Goal: Task Accomplishment & Management: Complete application form

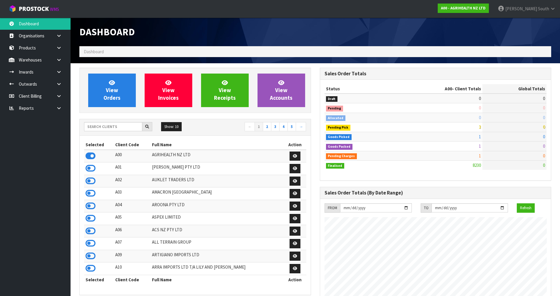
scroll to position [445, 240]
click at [88, 232] on icon at bounding box center [90, 230] width 10 height 9
click at [64, 72] on link at bounding box center [61, 72] width 19 height 12
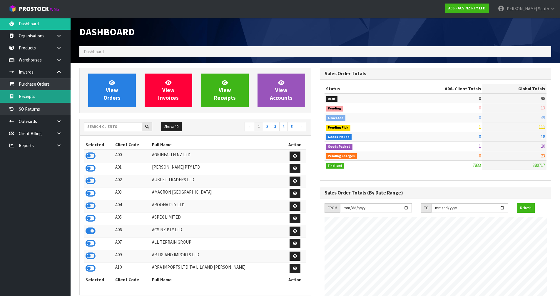
click at [37, 97] on link "Receipts" at bounding box center [35, 96] width 70 height 12
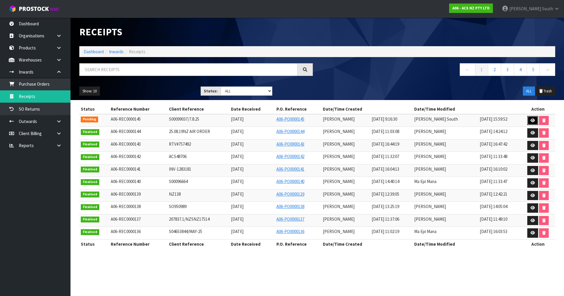
click at [529, 120] on link at bounding box center [532, 120] width 11 height 9
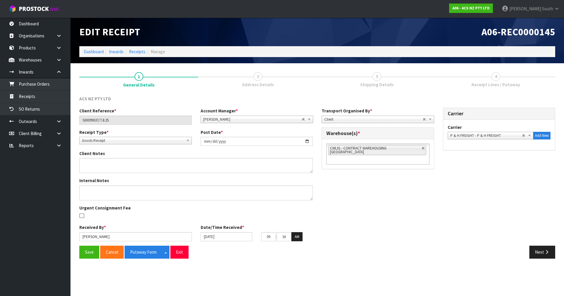
click at [538, 261] on div "Save Cancel Putaway Form Split button! CSV FORMAT Exit Next" at bounding box center [317, 253] width 485 height 17
click at [539, 257] on button "Next" at bounding box center [542, 251] width 26 height 13
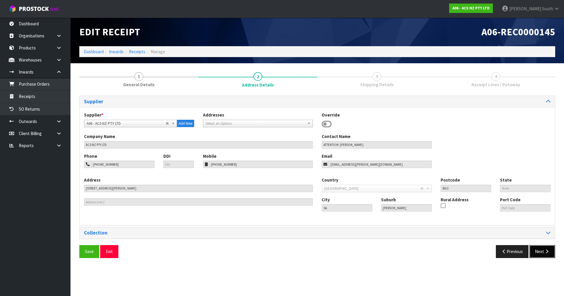
click at [550, 252] on button "Next" at bounding box center [542, 251] width 26 height 13
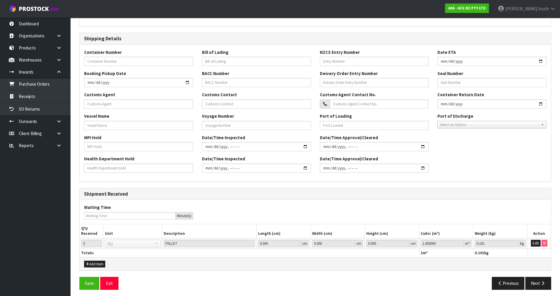
scroll to position [114, 0]
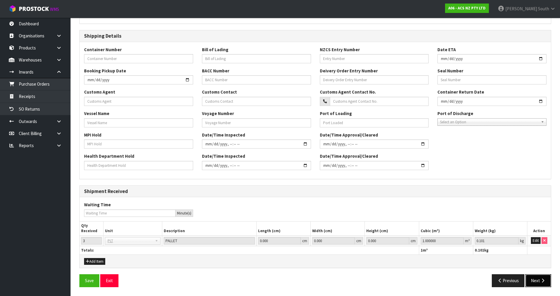
click at [541, 277] on button "Next" at bounding box center [538, 280] width 26 height 13
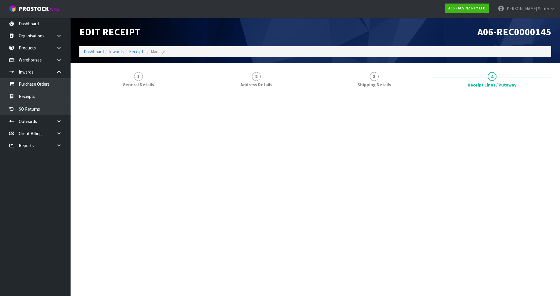
scroll to position [0, 0]
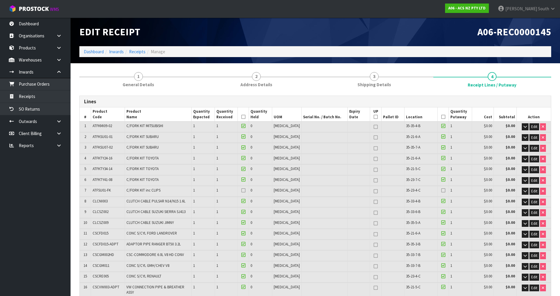
drag, startPoint x: 249, startPoint y: 192, endPoint x: 261, endPoint y: 194, distance: 11.7
click at [245, 190] on icon at bounding box center [243, 190] width 4 height 0
click at [0, 0] on input "checkbox" at bounding box center [0, 0] width 0 height 0
click at [441, 187] on label at bounding box center [443, 189] width 4 height 5
click at [0, 0] on input "checkbox" at bounding box center [0, 0] width 0 height 0
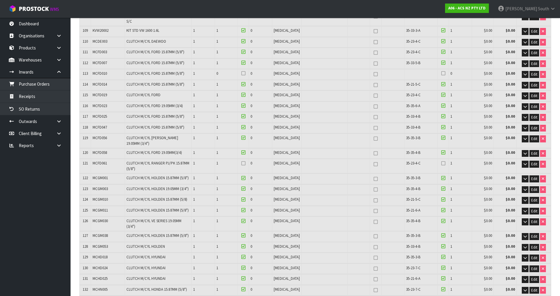
scroll to position [1234, 0]
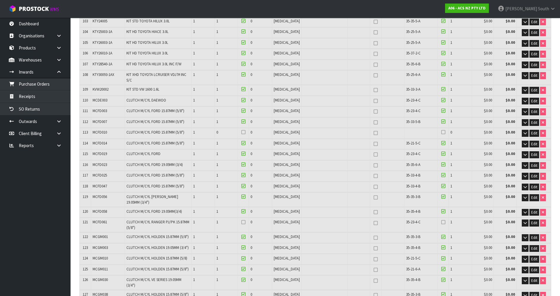
click at [245, 222] on icon at bounding box center [243, 222] width 4 height 0
click at [0, 0] on input "checkbox" at bounding box center [0, 0] width 0 height 0
click at [441, 222] on icon at bounding box center [443, 222] width 4 height 0
click at [0, 0] on input "checkbox" at bounding box center [0, 0] width 0 height 0
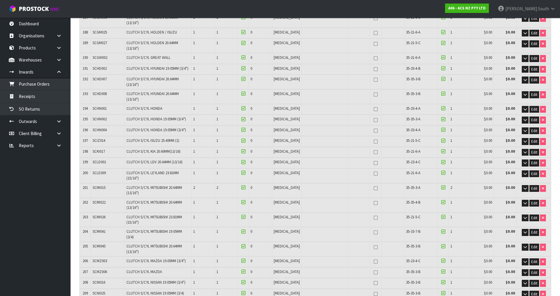
scroll to position [2203, 0]
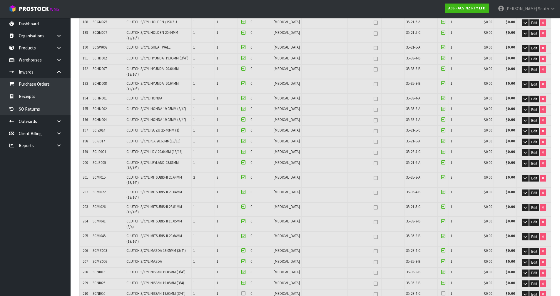
click at [441, 291] on label at bounding box center [443, 293] width 4 height 5
click at [0, 0] on input "checkbox" at bounding box center [0, 0] width 0 height 0
click at [245, 293] on icon at bounding box center [243, 293] width 4 height 0
click at [0, 0] on input "checkbox" at bounding box center [0, 0] width 0 height 0
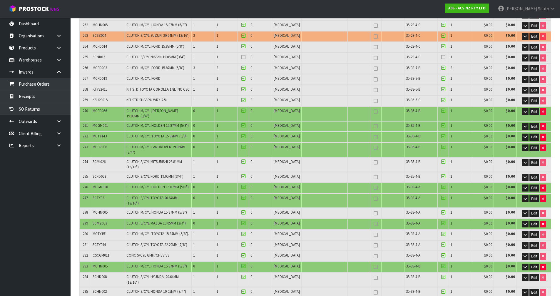
scroll to position [3114, 0]
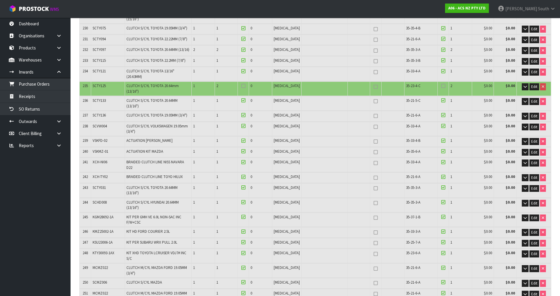
scroll to position [2702, 0]
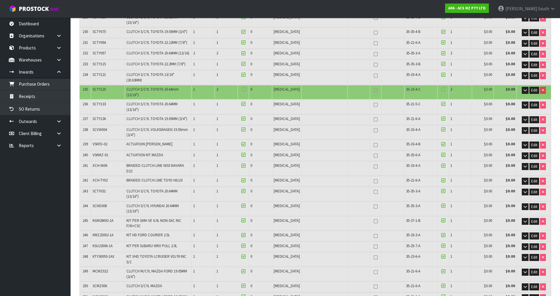
click at [364, 14] on nav "Toggle navigation ProStock WMS A06 - ACS NZ PTY LTD [PERSON_NAME] South Logout" at bounding box center [280, 9] width 560 height 18
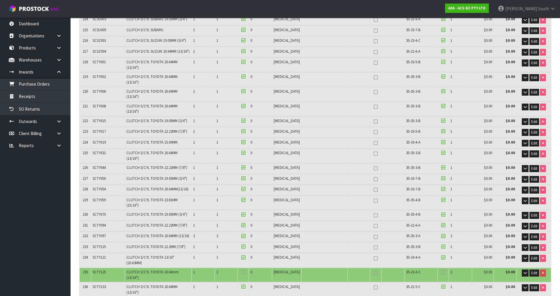
scroll to position [2526, 0]
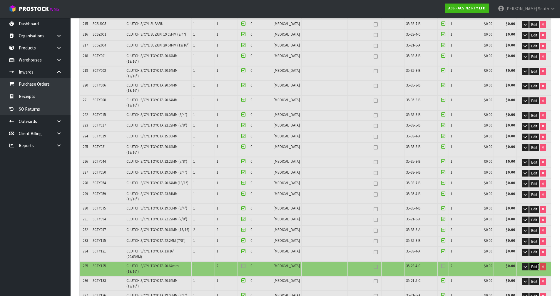
click at [535, 264] on span "Edit" at bounding box center [534, 266] width 6 height 5
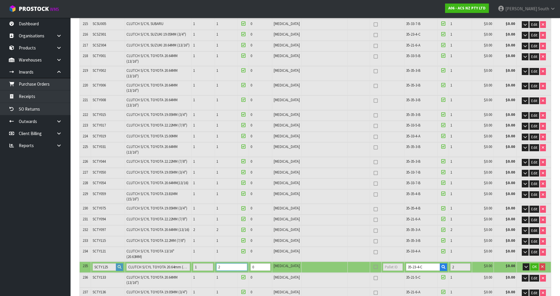
type input "1"
click at [247, 263] on input "1" at bounding box center [231, 266] width 31 height 7
type input "278"
type input "2.772949"
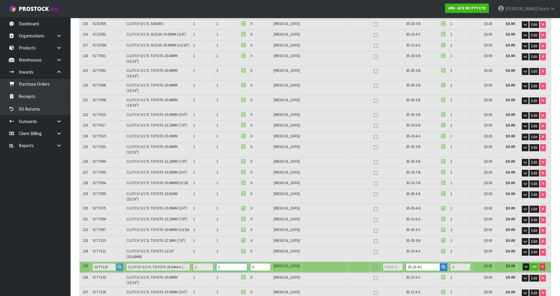
type input "1439.477"
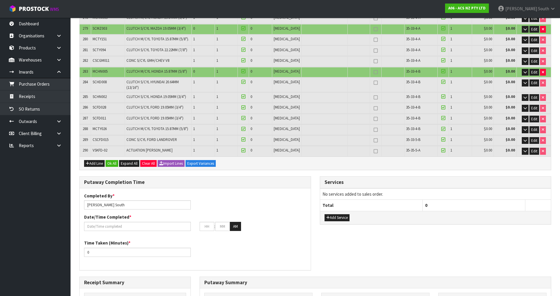
scroll to position [3311, 0]
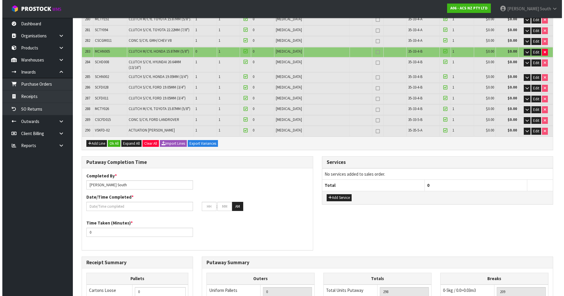
scroll to position [3299, 0]
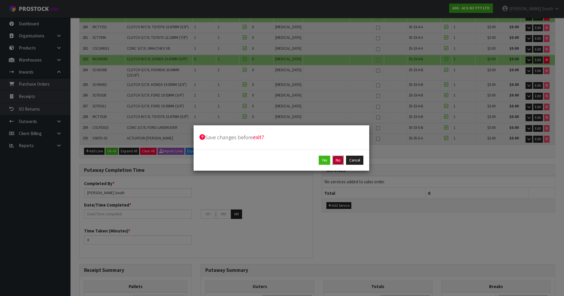
click at [335, 159] on button "No" at bounding box center [338, 159] width 11 height 9
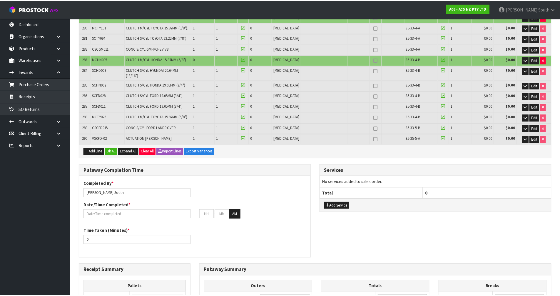
scroll to position [3311, 0]
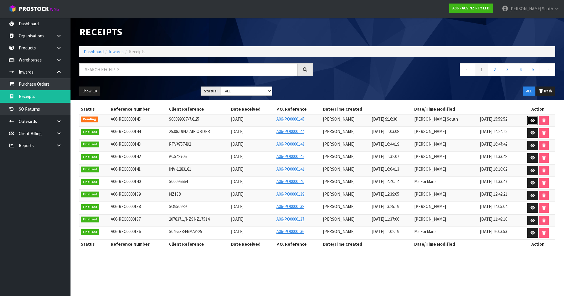
click at [530, 117] on link at bounding box center [532, 120] width 11 height 9
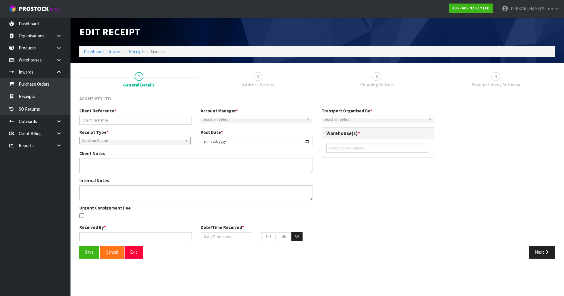
type input "S00099037/7.8.25"
type input "[DATE]"
type input "[PERSON_NAME]"
type input "[DATE]"
type input "09"
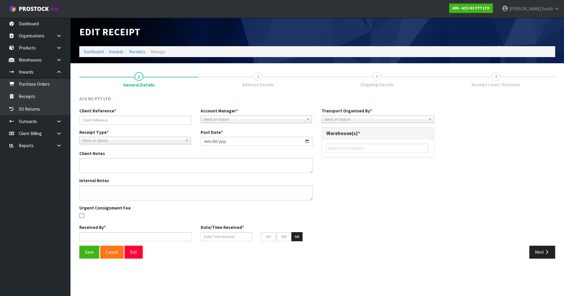
type input "16"
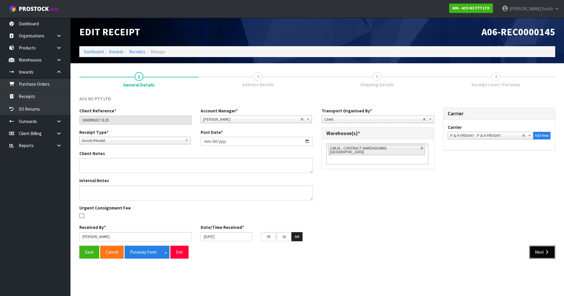
click at [535, 246] on button "Next" at bounding box center [542, 251] width 26 height 13
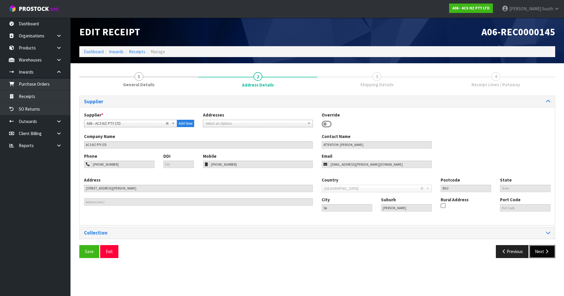
click at [542, 252] on button "Next" at bounding box center [542, 251] width 26 height 13
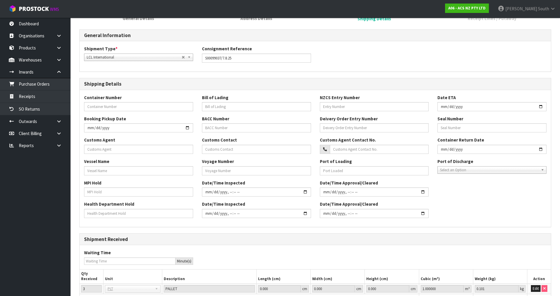
scroll to position [114, 0]
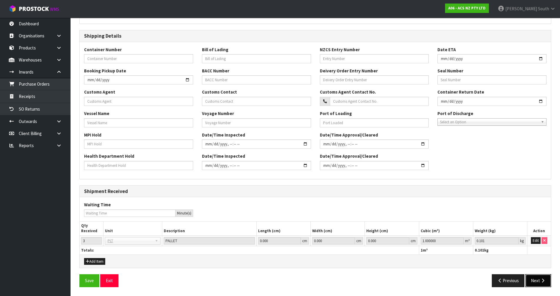
click at [543, 277] on button "Next" at bounding box center [538, 280] width 26 height 13
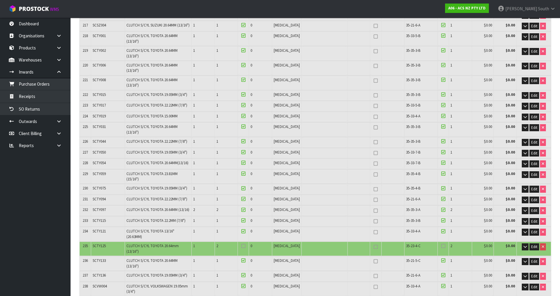
scroll to position [2556, 0]
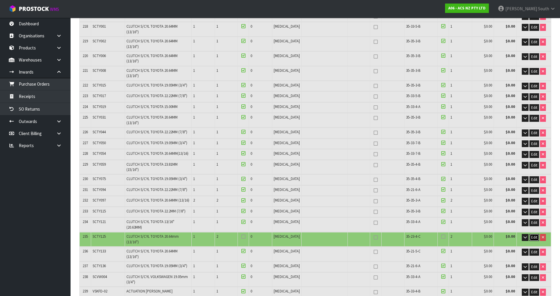
click at [533, 234] on span "Edit" at bounding box center [534, 236] width 6 height 5
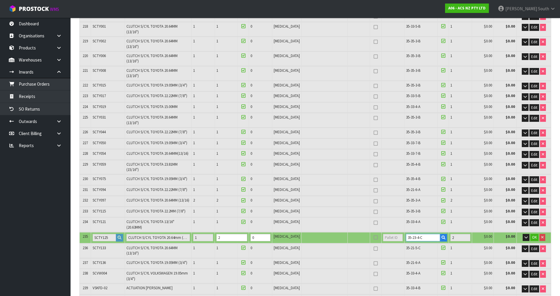
click at [384, 232] on tr "235 SCTY125 CLUTCH S/CYL TOYOTA 20.64mm (13/16") 1 2 0 [MEDICAL_DATA] 35-23-4-C…" at bounding box center [315, 237] width 471 height 11
type input "1"
click at [247, 234] on input "1" at bounding box center [231, 237] width 31 height 7
type input "278"
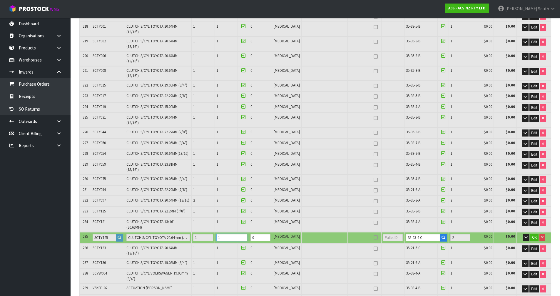
type input "2.772949"
type input "1439.477"
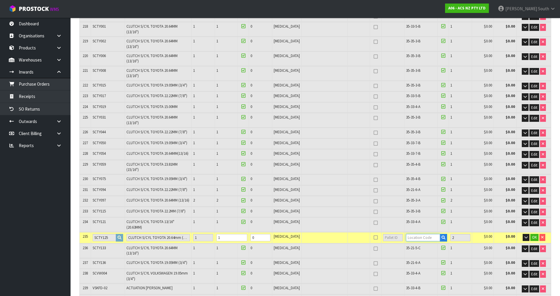
click at [407, 234] on input "text" at bounding box center [423, 237] width 34 height 7
paste input "35-23-4-C"
type input "35-23-4-C"
type input "297"
type input "1"
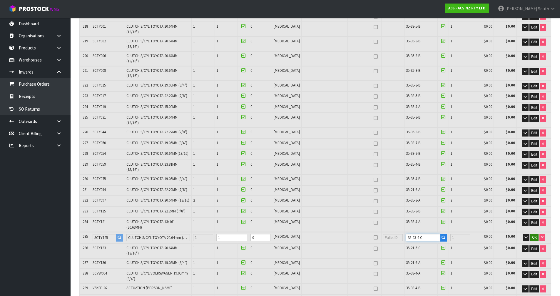
type input "35-23-4-C"
click at [533, 234] on span "OK" at bounding box center [534, 236] width 5 height 5
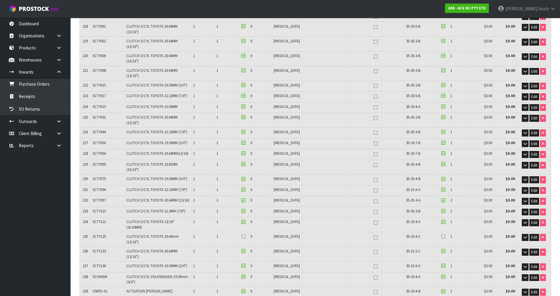
click at [441, 236] on icon at bounding box center [443, 236] width 4 height 0
click at [0, 0] on input "checkbox" at bounding box center [0, 0] width 0 height 0
click at [245, 236] on icon at bounding box center [243, 236] width 4 height 0
click at [0, 0] on input "checkbox" at bounding box center [0, 0] width 0 height 0
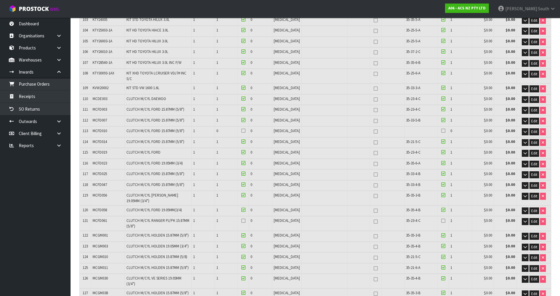
scroll to position [1204, 0]
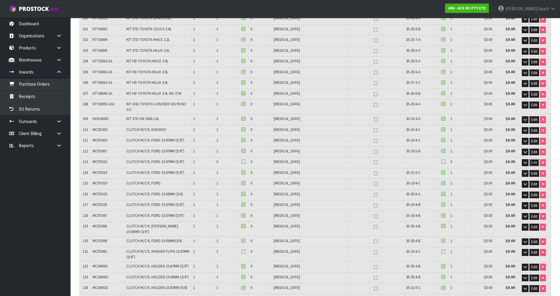
click at [534, 160] on span "Edit" at bounding box center [534, 162] width 6 height 5
click at [209, 157] on tr "113 MCFD010 CLUTCH M/CYL FORD 15.87MM (5/8") 1 0 0 [MEDICAL_DATA] 0 $0.00 $0.00…" at bounding box center [315, 162] width 471 height 11
type input "0"
type input "1"
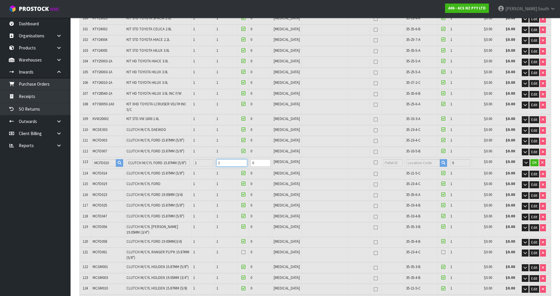
type input "279"
type input "2.77593"
type input "1440.177"
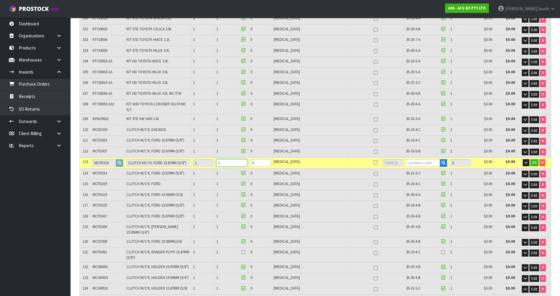
type input "1"
click at [417, 159] on input "text" at bounding box center [423, 162] width 34 height 7
type input "35-21-6"
click at [417, 155] on strong "35-21-6" at bounding box center [412, 157] width 15 height 6
type input "298"
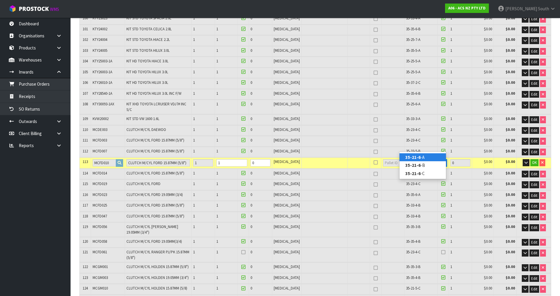
type input "35-21-6-A"
type input "1"
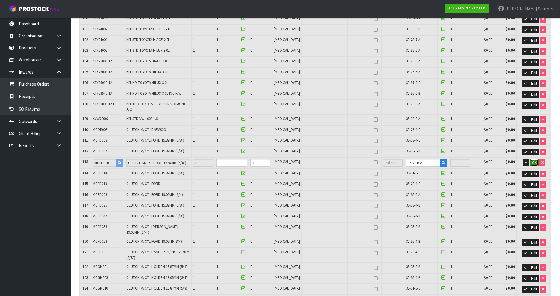
click at [533, 160] on span "OK" at bounding box center [534, 162] width 5 height 5
click at [441, 161] on icon at bounding box center [443, 161] width 4 height 0
click at [0, 0] on input "checkbox" at bounding box center [0, 0] width 0 height 0
click at [245, 161] on icon at bounding box center [243, 161] width 4 height 0
click at [0, 0] on input "checkbox" at bounding box center [0, 0] width 0 height 0
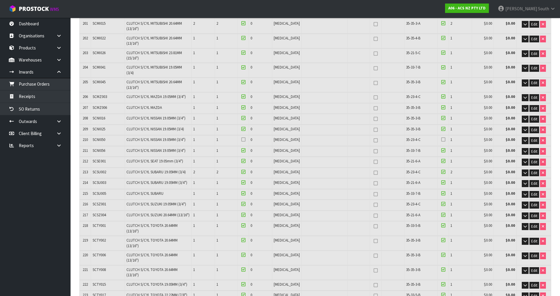
scroll to position [2865, 0]
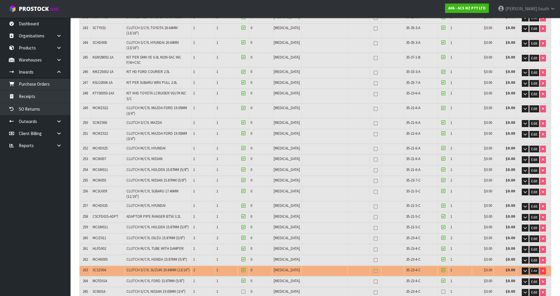
drag, startPoint x: 533, startPoint y: 149, endPoint x: 433, endPoint y: 139, distance: 100.7
click at [533, 268] on span "Edit" at bounding box center [534, 270] width 6 height 5
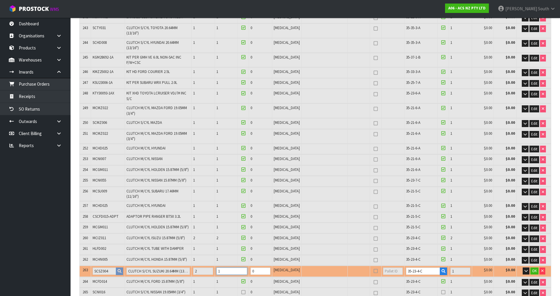
type input "2"
click at [247, 267] on input "2" at bounding box center [231, 270] width 31 height 7
type input "280"
type input "2.776717"
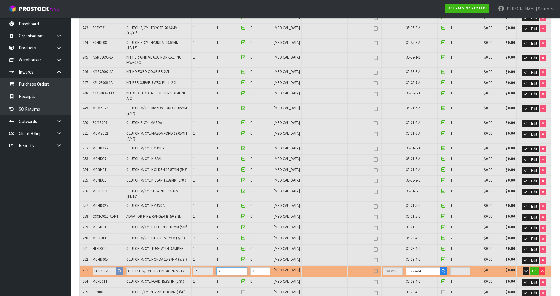
type input "1440.377"
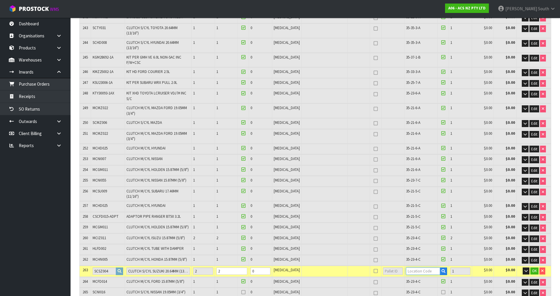
click at [412, 267] on input "text" at bounding box center [423, 270] width 34 height 7
type input "35-23-4"
click at [418, 176] on strong "35-23-4" at bounding box center [412, 175] width 15 height 6
type input "299"
type input "35-23-4-C"
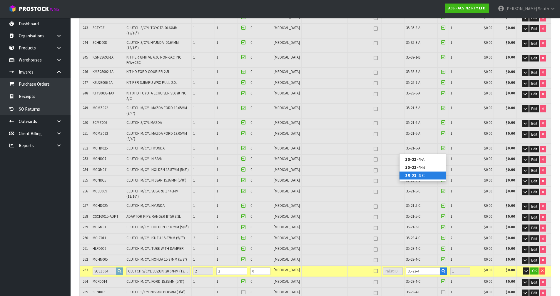
type input "2"
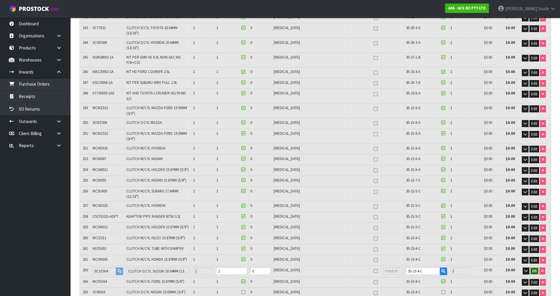
click at [530, 267] on button "OK" at bounding box center [534, 270] width 8 height 7
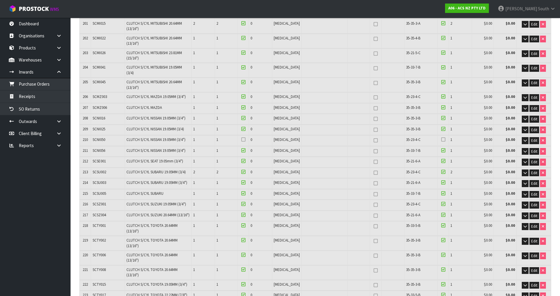
click at [441, 214] on icon at bounding box center [443, 214] width 4 height 0
click at [0, 0] on input "checkbox" at bounding box center [0, 0] width 0 height 0
click at [441, 214] on icon at bounding box center [443, 214] width 4 height 0
click at [0, 0] on input "checkbox" at bounding box center [0, 0] width 0 height 0
click at [441, 214] on icon at bounding box center [443, 214] width 4 height 0
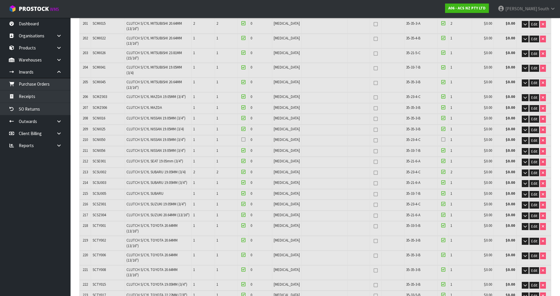
click at [0, 0] on input "checkbox" at bounding box center [0, 0] width 0 height 0
click at [531, 213] on span "Edit" at bounding box center [534, 215] width 6 height 5
click at [387, 210] on tr "217 SCSZ004 CLUTCH S/CYL SUZUKI 20.64MM (13/16") 1 1 0 [MEDICAL_DATA] 35-21-6-A…" at bounding box center [315, 215] width 471 height 11
type input "298"
type input "0"
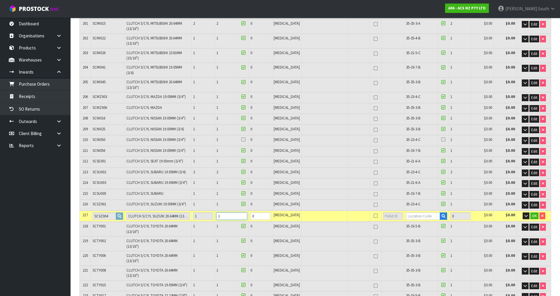
click at [218, 210] on tr "217 SCSZ004 CLUTCH S/CYL SUZUKI 20.64MM (13/16") 1 1 0 [MEDICAL_DATA] 0 $0.00 $…" at bounding box center [315, 215] width 471 height 11
type input "0"
type input "279"
type input "2.77593"
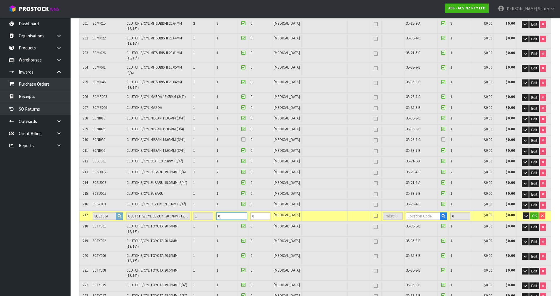
type input "1440.177"
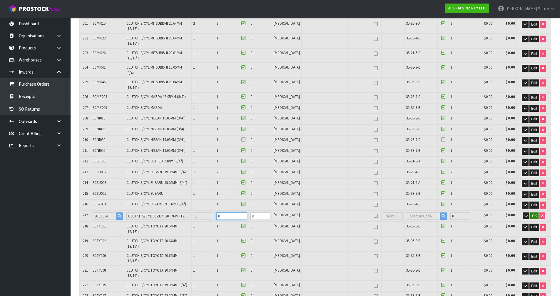
type input "0"
click at [532, 213] on span "OK" at bounding box center [534, 215] width 5 height 5
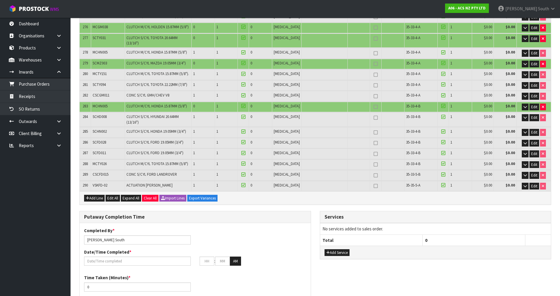
scroll to position [3267, 0]
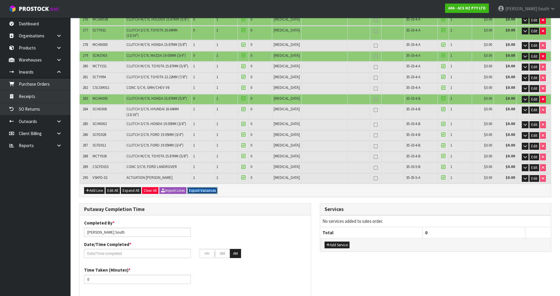
click at [214, 187] on button "Export Variances" at bounding box center [202, 190] width 30 height 7
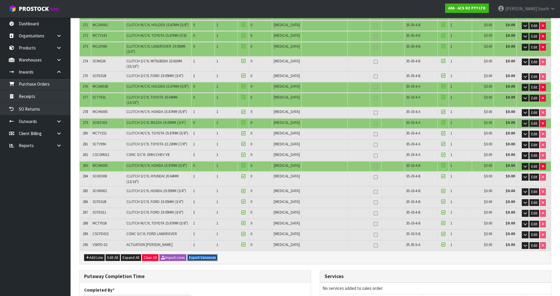
scroll to position [3310, 0]
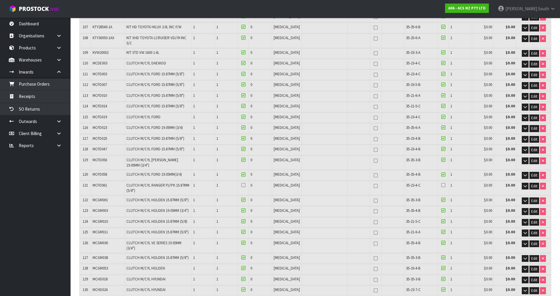
scroll to position [1292, 0]
click at [245, 184] on icon at bounding box center [243, 184] width 4 height 0
click at [0, 0] on input "checkbox" at bounding box center [0, 0] width 0 height 0
click at [441, 182] on div at bounding box center [443, 185] width 8 height 7
click at [441, 184] on icon at bounding box center [443, 184] width 4 height 0
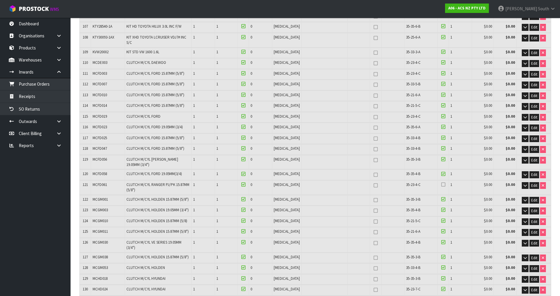
click at [0, 0] on input "checkbox" at bounding box center [0, 0] width 0 height 0
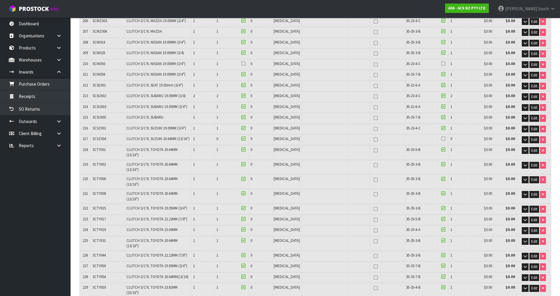
scroll to position [2438, 0]
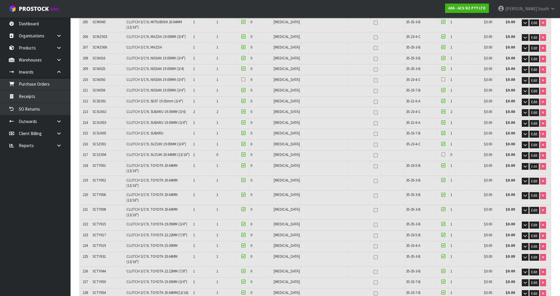
click at [533, 164] on span "Edit" at bounding box center [534, 166] width 6 height 5
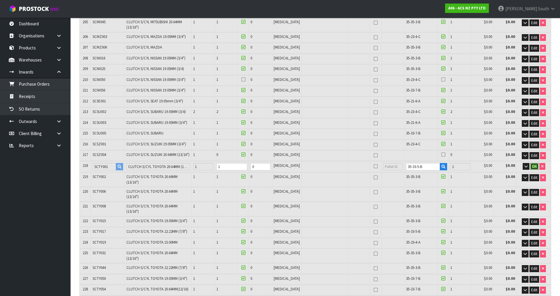
click at [532, 164] on span "OK" at bounding box center [534, 166] width 5 height 5
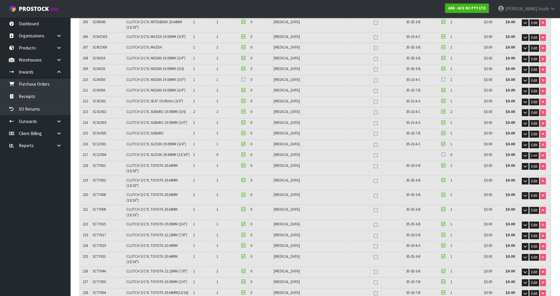
click at [535, 153] on span "Edit" at bounding box center [534, 155] width 6 height 5
click at [234, 152] on input "0" at bounding box center [231, 155] width 31 height 7
type input "1"
click at [247, 152] on input "1" at bounding box center [231, 155] width 31 height 7
type input "280"
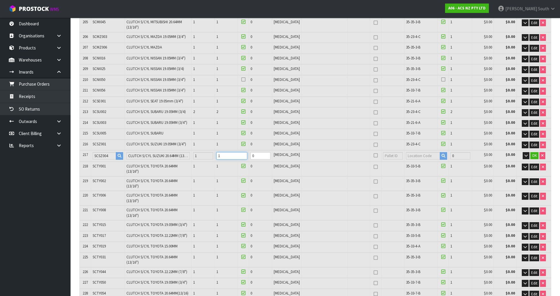
type input "280"
type input "2.776717"
type input "1440.377"
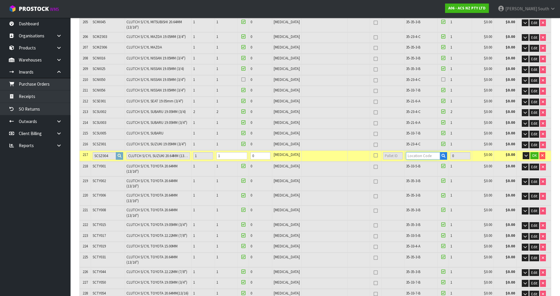
click at [408, 152] on input "text" at bounding box center [423, 155] width 34 height 7
type input "35-21-6-A"
type input "299"
type input "1"
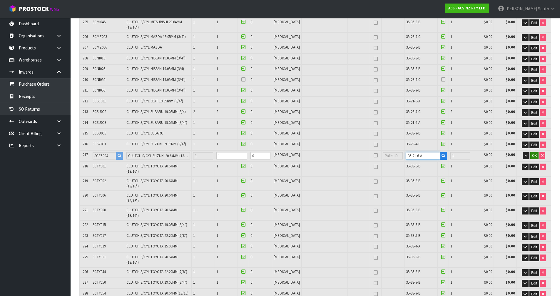
type input "35-21-6-A"
click at [532, 152] on button "OK" at bounding box center [534, 155] width 8 height 7
drag, startPoint x: 108, startPoint y: 88, endPoint x: 94, endPoint y: 88, distance: 14.4
click at [94, 150] on td "SCSZ004" at bounding box center [108, 155] width 34 height 10
copy span "SCSZ004"
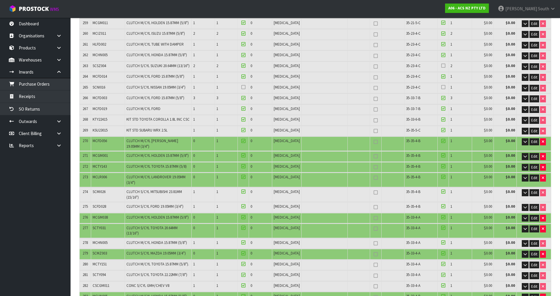
scroll to position [3053, 0]
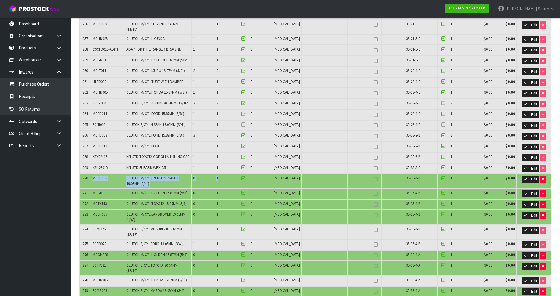
drag, startPoint x: 93, startPoint y: 54, endPoint x: 226, endPoint y: 56, distance: 132.8
click at [226, 174] on tr "270 MCFD056 CLUTCH M/CYL [PERSON_NAME] 19.05MM (3/4") 0 1 0 [MEDICAL_DATA] 35-3…" at bounding box center [315, 181] width 471 height 14
copy tr "MCFD056 CLUTCH M/CYL [PERSON_NAME] 19.05MM (3/4") 0 1"
click at [92, 188] on td "MCGM001" at bounding box center [108, 193] width 34 height 10
drag, startPoint x: 93, startPoint y: 70, endPoint x: 226, endPoint y: 69, distance: 133.1
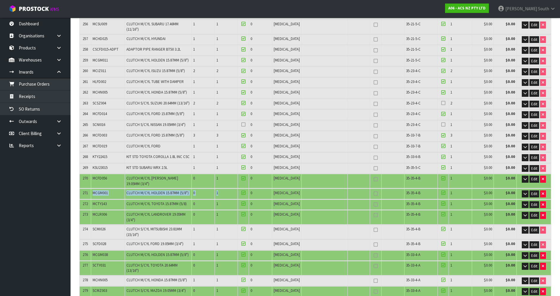
click at [226, 188] on tr "271 MCGM001 CLUTCH M/CYL HOLDEN 15.87MM (5/8") 0 1 0 [MEDICAL_DATA] 35-35-4-B 1…" at bounding box center [315, 193] width 471 height 10
copy tr "MCGM001 CLUTCH M/CYL HOLDEN 15.87MM (5/8") 0 1"
drag, startPoint x: 92, startPoint y: 82, endPoint x: 230, endPoint y: 83, distance: 138.1
click at [230, 199] on tr "272 MCTY143 CLUTCH M/CYL TOYOTA 15.87MM (5/8) 0 1 0 [MEDICAL_DATA] 35-35-4-B 1 …" at bounding box center [315, 204] width 471 height 10
copy tr "MCTY143 CLUTCH M/CYL TOYOTA 15.87MM (5/8) 0 1"
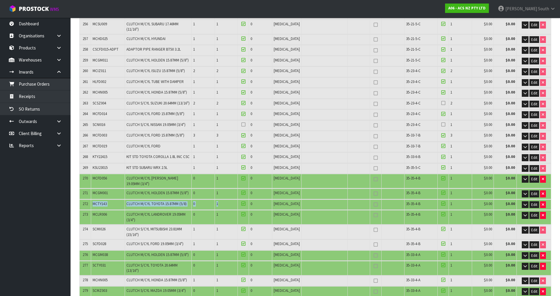
drag, startPoint x: 122, startPoint y: 81, endPoint x: 104, endPoint y: 78, distance: 17.5
click at [122, 199] on td "MCTY143" at bounding box center [108, 204] width 34 height 10
drag, startPoint x: 108, startPoint y: 83, endPoint x: 93, endPoint y: 83, distance: 15.3
click at [93, 199] on td "MCTY143" at bounding box center [108, 204] width 34 height 10
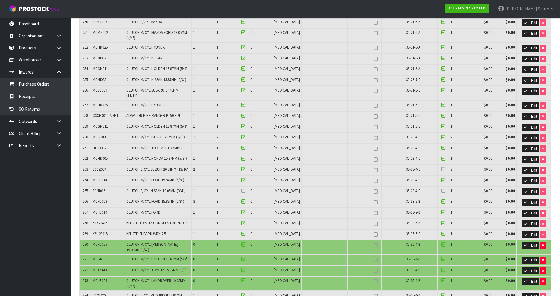
scroll to position [1869, 0]
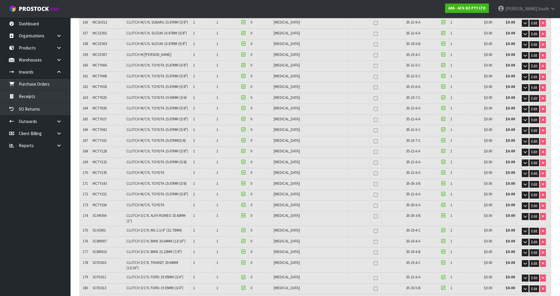
click at [351, 115] on td at bounding box center [358, 120] width 22 height 10
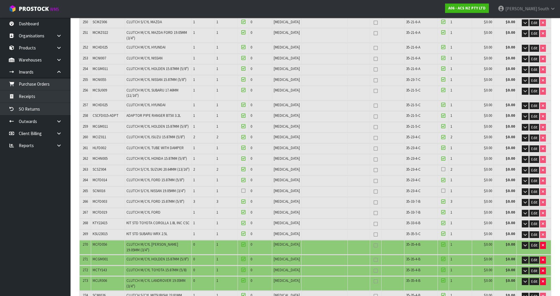
click at [110, 291] on td "SCMI026" at bounding box center [108, 298] width 34 height 14
drag, startPoint x: 111, startPoint y: 137, endPoint x: 93, endPoint y: 135, distance: 18.6
click at [93, 254] on td "MCGM001" at bounding box center [108, 259] width 34 height 10
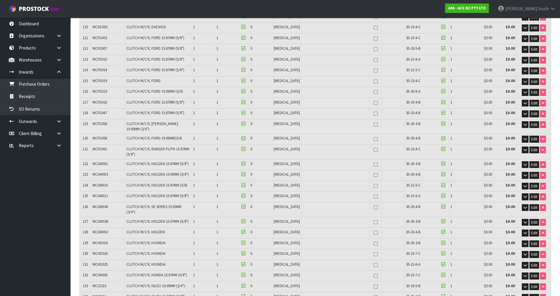
scroll to position [2976, 0]
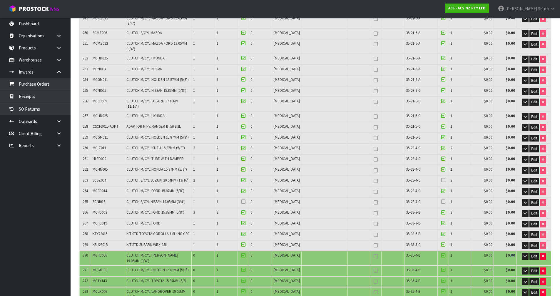
click at [142, 276] on td "CLUTCH M/CYL TOYOTA 15.87MM (5/8)" at bounding box center [158, 281] width 67 height 10
drag, startPoint x: 107, startPoint y: 133, endPoint x: 94, endPoint y: 132, distance: 13.5
click at [94, 252] on span "MCFD056" at bounding box center [100, 254] width 14 height 5
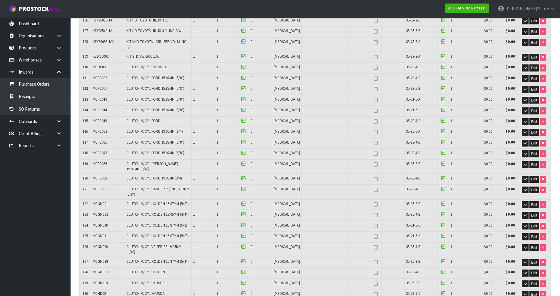
scroll to position [2962, 0]
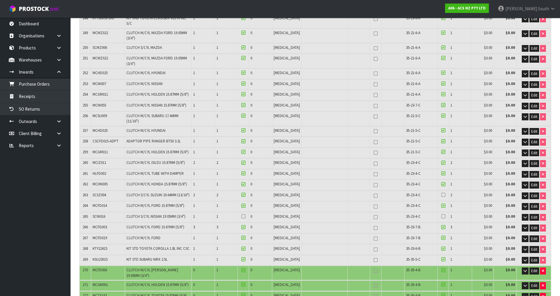
click at [118, 291] on td "MCTY143" at bounding box center [108, 296] width 34 height 10
drag, startPoint x: 102, startPoint y: 183, endPoint x: 97, endPoint y: 183, distance: 4.7
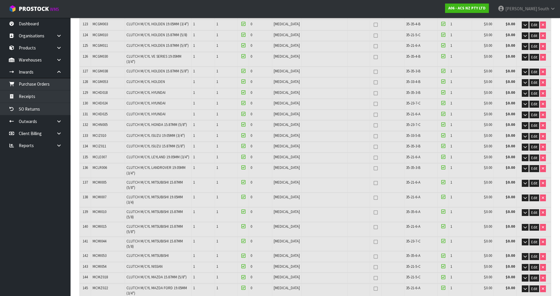
scroll to position [2998, 0]
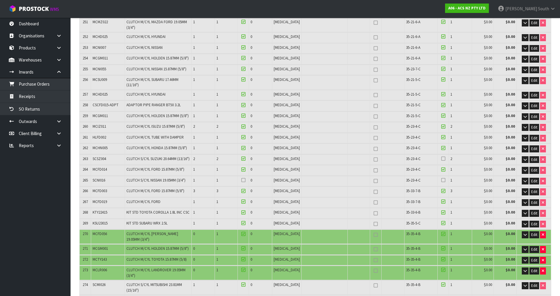
drag, startPoint x: 110, startPoint y: 188, endPoint x: 94, endPoint y: 187, distance: 15.6
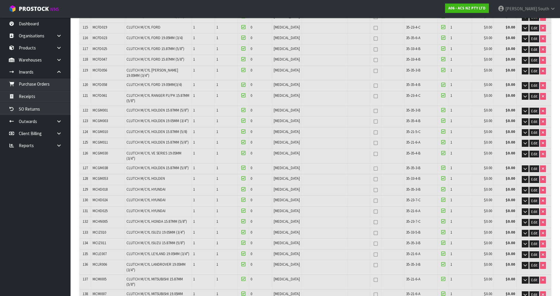
scroll to position [3038, 0]
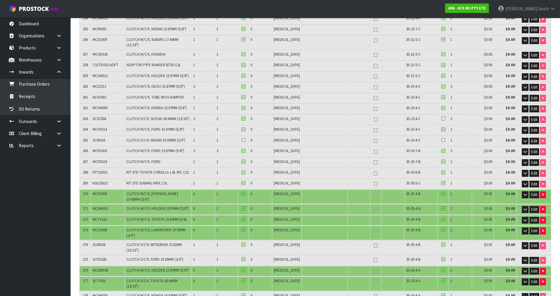
click at [125, 276] on td "SCTY031" at bounding box center [108, 283] width 34 height 14
drag, startPoint x: 111, startPoint y: 156, endPoint x: 93, endPoint y: 157, distance: 17.9
click at [93, 276] on td "SCTY031" at bounding box center [108, 283] width 34 height 14
click at [135, 293] on span "CLUTCH M/CYL HONDA 15.87MM (5/8")" at bounding box center [156, 295] width 61 height 5
click at [96, 276] on td "Dimensions * L 7.5 cm W 15 cm H 26.5 cm Cubic * 0.002981 m³ Weight * 0.4 kg Edi…" at bounding box center [315, 276] width 471 height 1
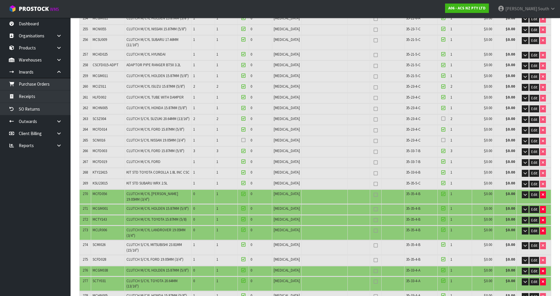
click at [102, 276] on td "Dimensions * L 7.5 cm W 15 cm H 26.5 cm Cubic * 0.002981 m³ Weight * 0.4 kg Edi…" at bounding box center [315, 276] width 471 height 1
drag, startPoint x: 110, startPoint y: 159, endPoint x: 94, endPoint y: 158, distance: 16.5
click at [94, 276] on td "SCTY031" at bounding box center [108, 283] width 34 height 14
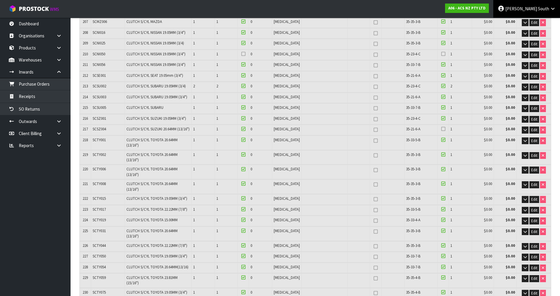
scroll to position [3049, 0]
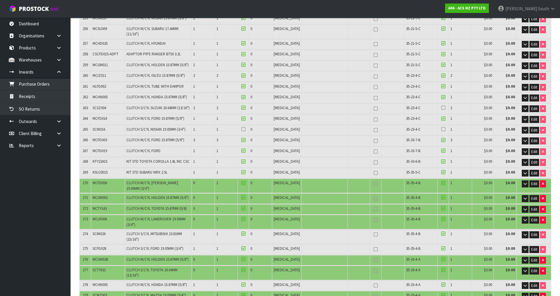
click at [125, 291] on td "SCMZ003" at bounding box center [108, 296] width 34 height 10
click at [122, 291] on td "SCMZ003" at bounding box center [108, 296] width 34 height 10
drag, startPoint x: 113, startPoint y: 171, endPoint x: 93, endPoint y: 170, distance: 19.1
click at [93, 291] on td "SCMZ003" at bounding box center [108, 296] width 34 height 10
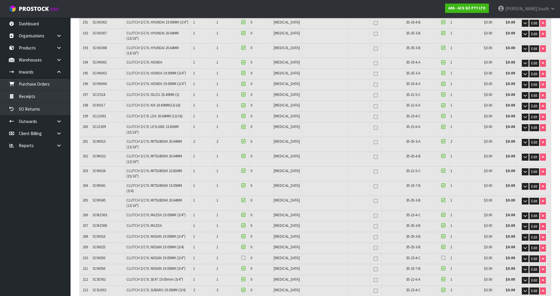
scroll to position [3070, 0]
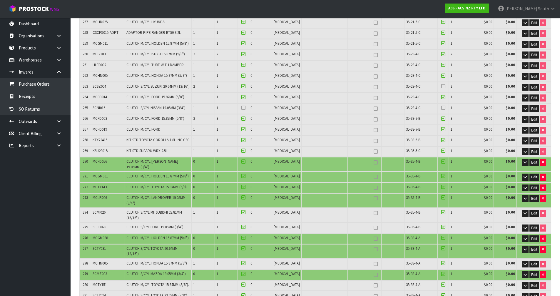
drag, startPoint x: 111, startPoint y: 189, endPoint x: 94, endPoint y: 192, distance: 17.2
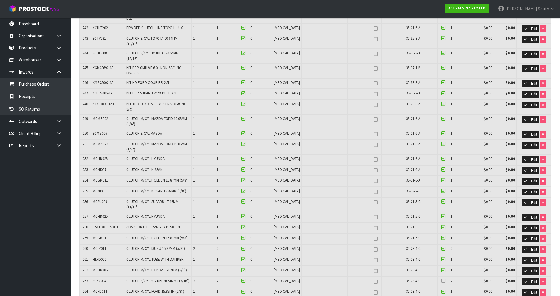
scroll to position [1435, 0]
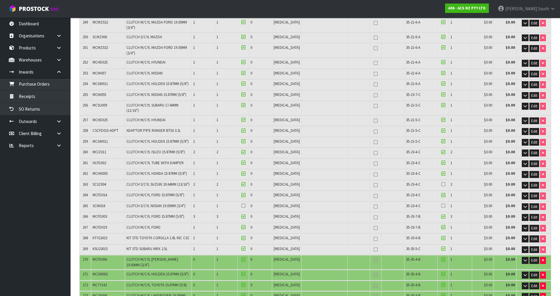
scroll to position [2992, 0]
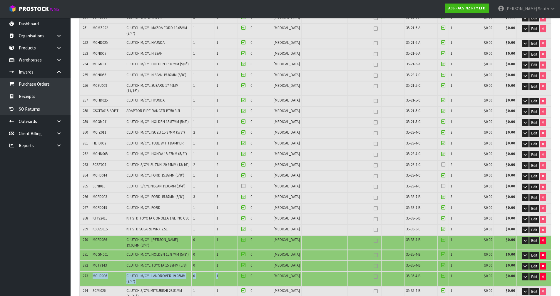
drag, startPoint x: 93, startPoint y: 152, endPoint x: 227, endPoint y: 153, distance: 134.2
click at [227, 271] on tr "273 MCLR006 CLUTCH M/CYL LANDROVER 19.05MM (3/4") 0 1 0 [MEDICAL_DATA] 35-35-4-…" at bounding box center [315, 278] width 471 height 14
copy tr "MCLR006 CLUTCH M/CYL LANDROVER 19.05MM (3/4") 0 1"
drag, startPoint x: 163, startPoint y: 149, endPoint x: 160, endPoint y: 157, distance: 8.4
click at [163, 271] on td "CLUTCH M/CYL LANDROVER 19.05MM (3/4")" at bounding box center [158, 278] width 67 height 14
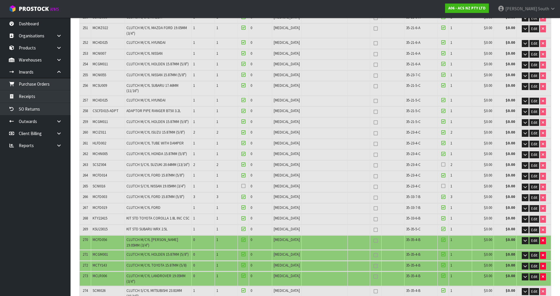
drag, startPoint x: 90, startPoint y: 195, endPoint x: 229, endPoint y: 192, distance: 138.1
copy tr "MCGM038 CLUTCH M/CYL HOLDEN 15.87MM (5/8") 0 1"
drag, startPoint x: 93, startPoint y: 204, endPoint x: 225, endPoint y: 205, distance: 131.6
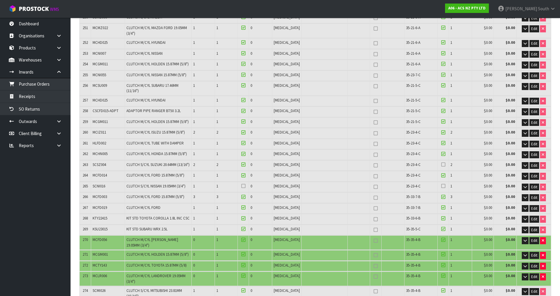
copy tr "SCTY031 CLUTCH S/CYL TOYOTA 20.64MM (13/16") 0 1"
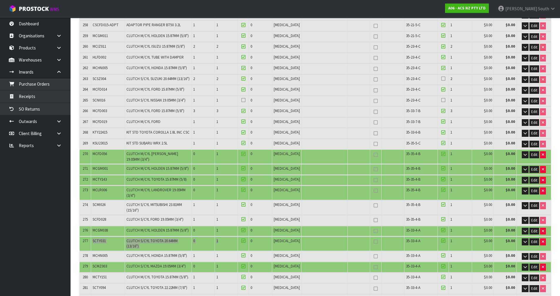
scroll to position [3110, 0]
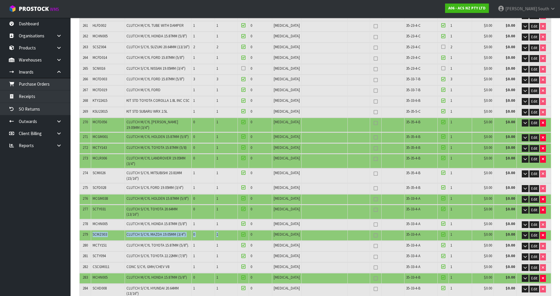
drag, startPoint x: 94, startPoint y: 107, endPoint x: 226, endPoint y: 108, distance: 132.2
click at [226, 230] on tr "279 SCMZ003 CLUTCH S/CYL MAZDA 19.05MM (3/4") 0 1 0 [MEDICAL_DATA] 35-33-4-A 1 …" at bounding box center [315, 235] width 471 height 10
copy tr "SCMZ003 CLUTCH S/CYL MAZDA 19.05MM (3/4") 0 1"
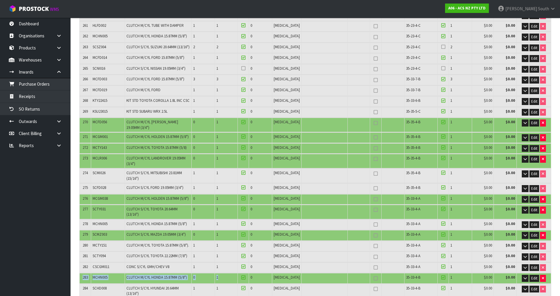
drag, startPoint x: 82, startPoint y: 152, endPoint x: 232, endPoint y: 150, distance: 150.1
click at [232, 273] on tr "283 MCHN005 CLUTCH M/CYL HONDA 15.87MM (5/8") 0 1 0 [MEDICAL_DATA] 35-33-4-B 1 …" at bounding box center [315, 278] width 471 height 10
copy tr "283 MCHN005 CLUTCH M/CYL HONDA 15.87MM (5/8") 0 1"
drag, startPoint x: 212, startPoint y: 137, endPoint x: 209, endPoint y: 146, distance: 9.1
click at [212, 262] on td "1" at bounding box center [203, 267] width 23 height 10
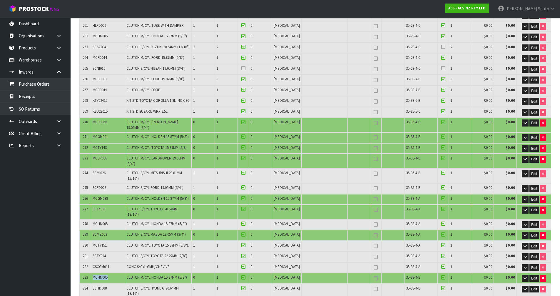
drag, startPoint x: 110, startPoint y: 148, endPoint x: 94, endPoint y: 149, distance: 15.9
click at [94, 273] on td "MCHN005" at bounding box center [108, 278] width 34 height 10
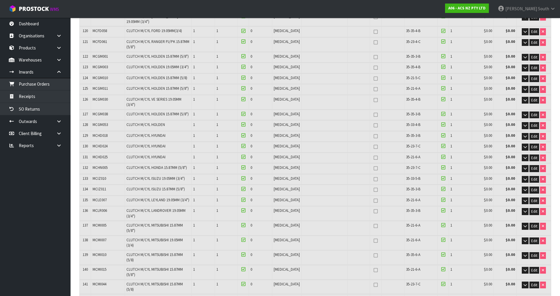
scroll to position [3113, 0]
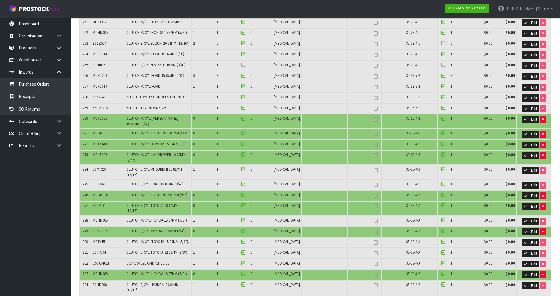
drag, startPoint x: 122, startPoint y: 120, endPoint x: 103, endPoint y: 106, distance: 23.3
click at [118, 237] on td "MCTY151" at bounding box center [108, 242] width 34 height 10
drag, startPoint x: 92, startPoint y: 104, endPoint x: 109, endPoint y: 104, distance: 16.7
click at [109, 226] on td "SCMZ003" at bounding box center [108, 231] width 34 height 10
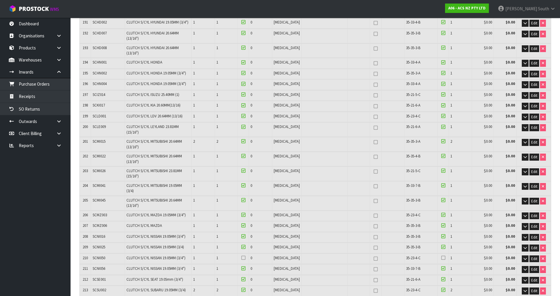
scroll to position [3070, 0]
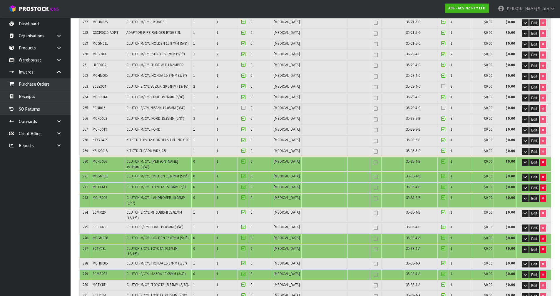
click at [106, 244] on td "SCTY031" at bounding box center [108, 251] width 34 height 14
drag, startPoint x: 92, startPoint y: 126, endPoint x: 117, endPoint y: 123, distance: 25.7
click at [117, 244] on td "SCTY031" at bounding box center [108, 251] width 34 height 14
copy span "SCTY031"
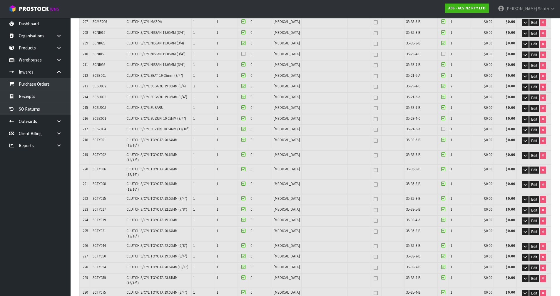
scroll to position [3049, 0]
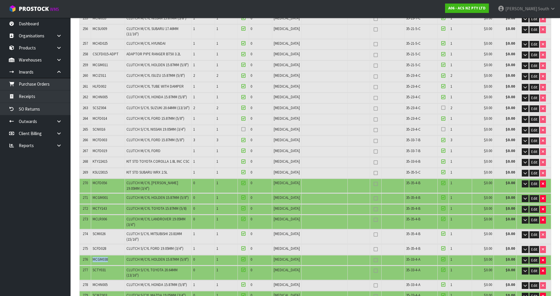
drag, startPoint x: 93, startPoint y: 135, endPoint x: 110, endPoint y: 137, distance: 17.2
click at [109, 255] on td "MCGM038" at bounding box center [108, 260] width 34 height 10
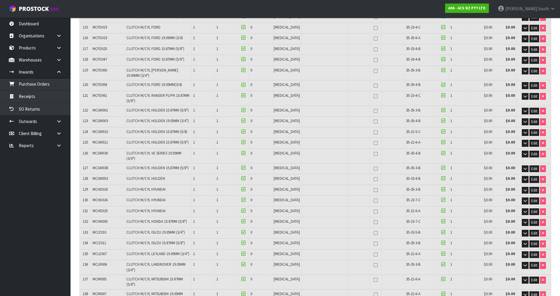
scroll to position [3038, 0]
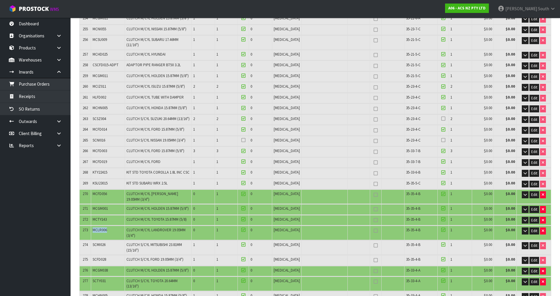
drag, startPoint x: 108, startPoint y: 108, endPoint x: 94, endPoint y: 107, distance: 14.4
click at [94, 225] on td "MCLR006" at bounding box center [108, 232] width 34 height 14
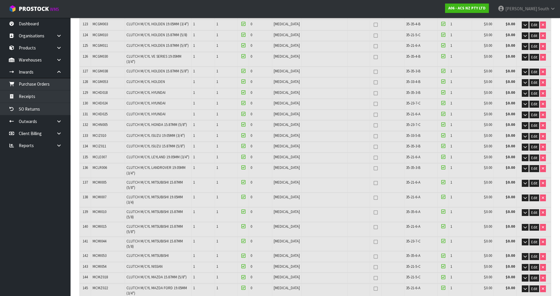
scroll to position [2998, 0]
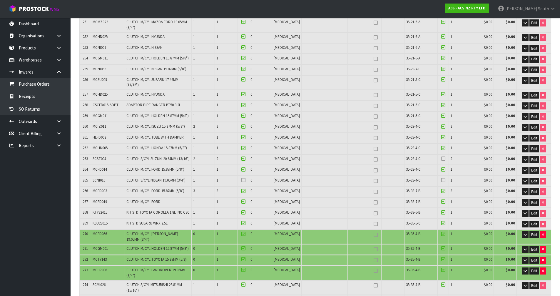
drag, startPoint x: 140, startPoint y: 131, endPoint x: 105, endPoint y: 138, distance: 35.7
click at [106, 256] on span "MCTY143" at bounding box center [100, 258] width 14 height 5
click at [107, 256] on span "MCTY143" at bounding box center [100, 258] width 14 height 5
drag, startPoint x: 107, startPoint y: 138, endPoint x: 99, endPoint y: 137, distance: 8.0
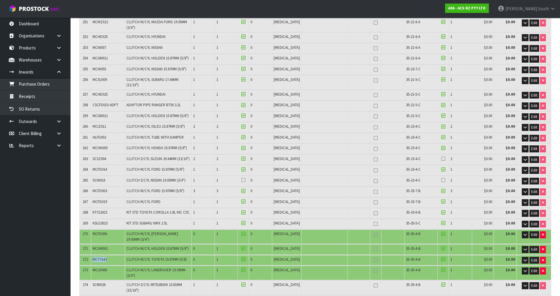
click at [99, 256] on span "MCTY143" at bounding box center [100, 258] width 14 height 5
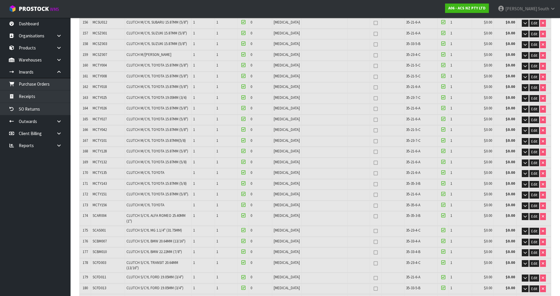
scroll to position [2987, 0]
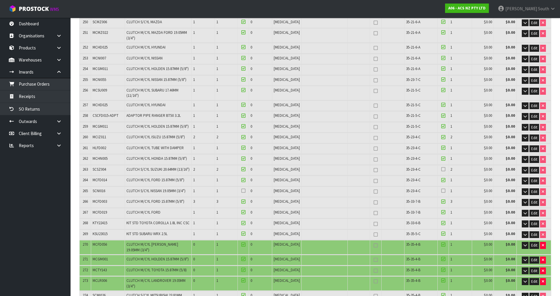
click at [130, 267] on span "CLUTCH M/CYL TOYOTA 15.87MM (5/8)" at bounding box center [156, 269] width 60 height 5
drag, startPoint x: 110, startPoint y: 138, endPoint x: 94, endPoint y: 135, distance: 16.1
click at [94, 254] on td "MCGM001" at bounding box center [108, 259] width 34 height 10
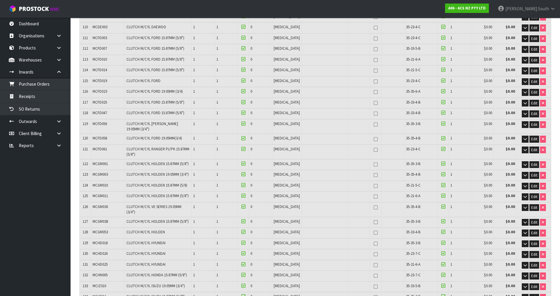
scroll to position [2976, 0]
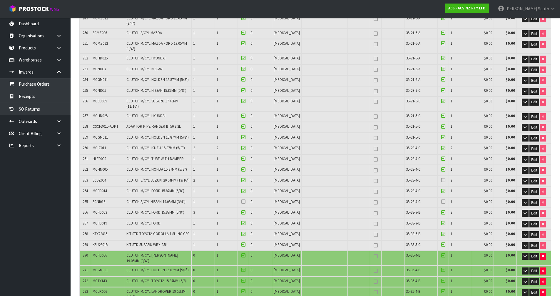
click at [100, 252] on span "MCFD056" at bounding box center [100, 254] width 14 height 5
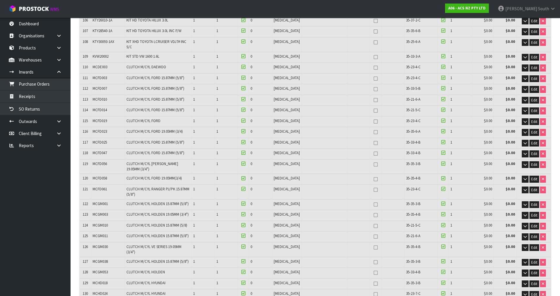
scroll to position [2962, 0]
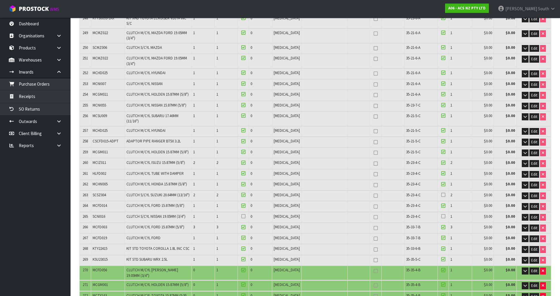
click at [234, 244] on td "1" at bounding box center [225, 249] width 23 height 10
click at [245, 216] on icon at bounding box center [243, 216] width 4 height 0
click at [0, 0] on input "checkbox" at bounding box center [0, 0] width 0 height 0
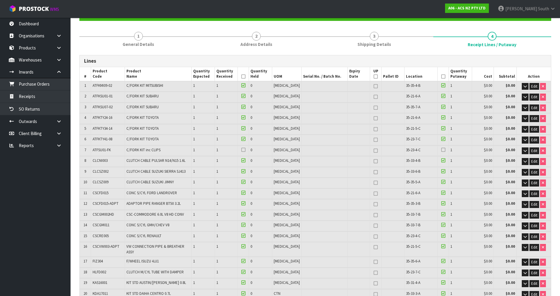
scroll to position [0, 0]
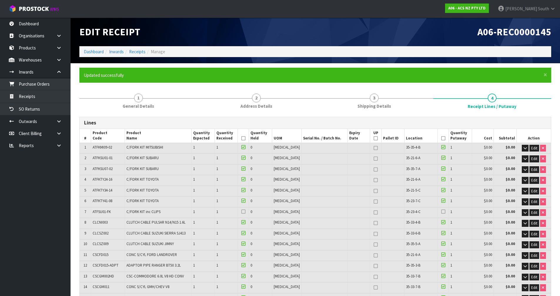
click at [245, 138] on icon at bounding box center [243, 138] width 4 height 0
click at [441, 138] on icon at bounding box center [443, 138] width 4 height 0
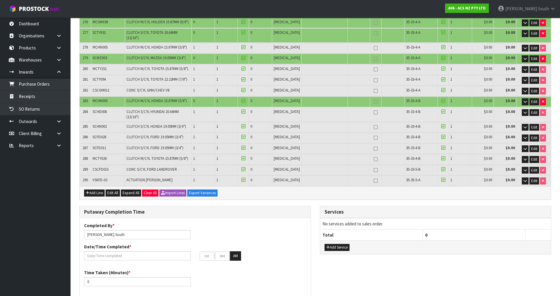
scroll to position [3290, 0]
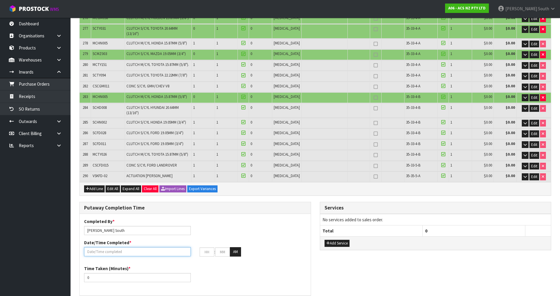
click at [100, 247] on input "text" at bounding box center [137, 251] width 107 height 9
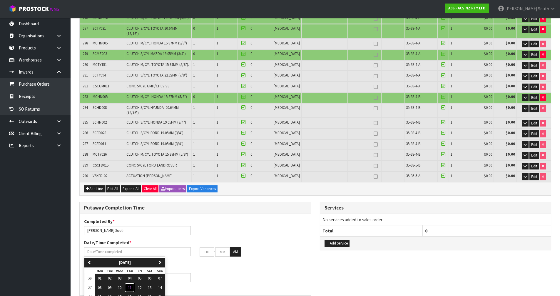
click at [127, 283] on button "11" at bounding box center [130, 287] width 10 height 9
type input "[DATE]"
type input "12"
type input "00"
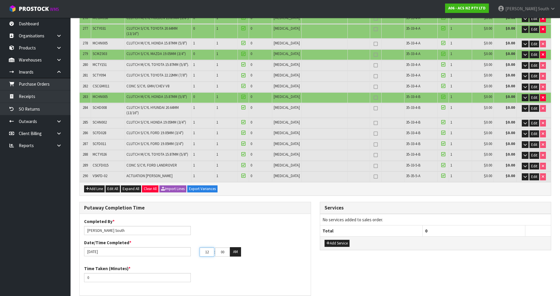
drag, startPoint x: 209, startPoint y: 122, endPoint x: 202, endPoint y: 121, distance: 6.2
click at [202, 247] on input "12" at bounding box center [206, 251] width 15 height 9
type input "09"
click at [219, 265] on div "Time Taken (Minutes) * 0" at bounding box center [195, 275] width 231 height 21
drag, startPoint x: 115, startPoint y: 147, endPoint x: 88, endPoint y: 145, distance: 27.7
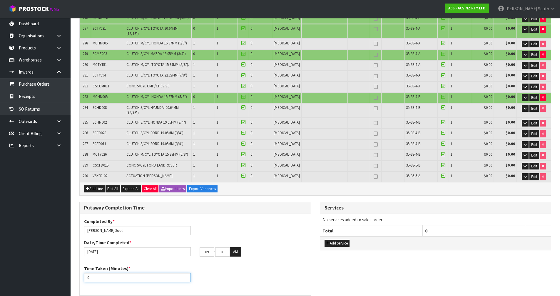
click at [88, 273] on input "0" at bounding box center [137, 277] width 107 height 9
type input "180"
click at [222, 265] on div "Time Taken (Minutes) * 180" at bounding box center [195, 275] width 231 height 21
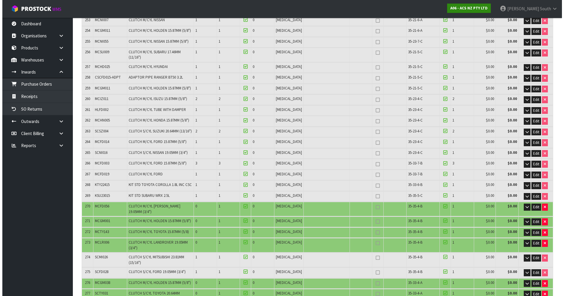
scroll to position [0, 0]
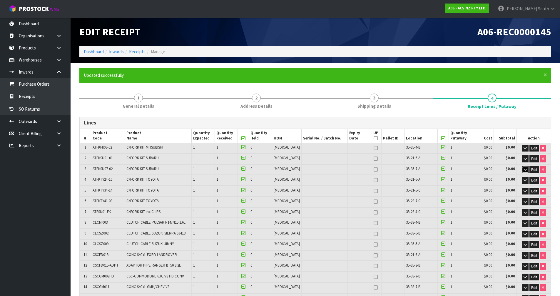
click at [525, 169] on icon "button" at bounding box center [524, 169] width 3 height 4
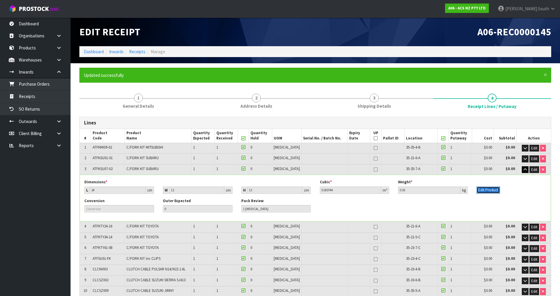
click at [493, 191] on button "Edit Product" at bounding box center [487, 189] width 23 height 7
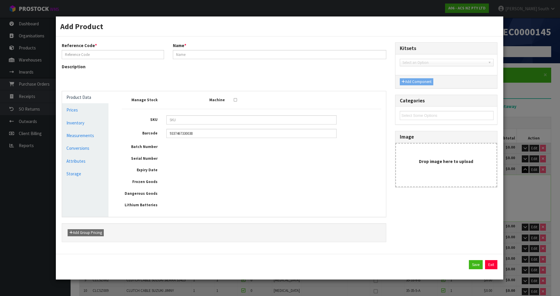
type input "ATFKSU07-02"
type input "C/FORK KIT SUBARU"
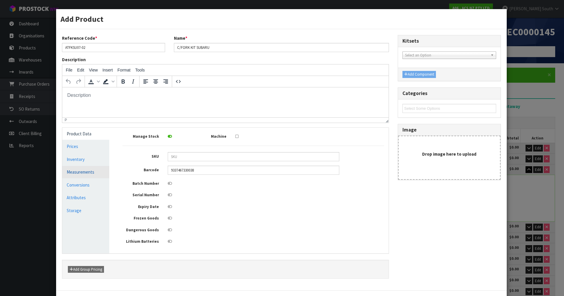
click at [85, 171] on link "Measurements" at bounding box center [85, 172] width 47 height 12
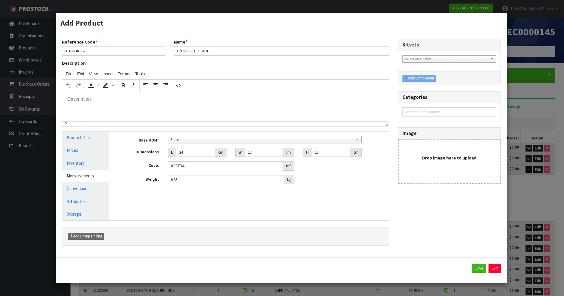
click at [206, 138] on span "Piece" at bounding box center [262, 139] width 184 height 7
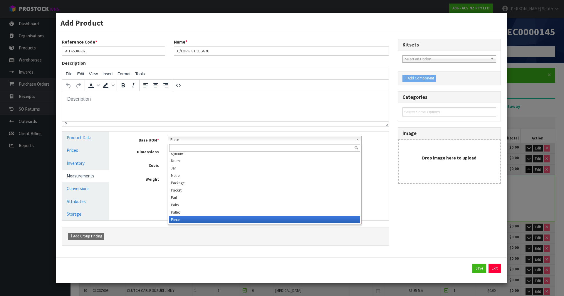
scroll to position [110, 0]
click at [200, 148] on input "text" at bounding box center [264, 147] width 191 height 7
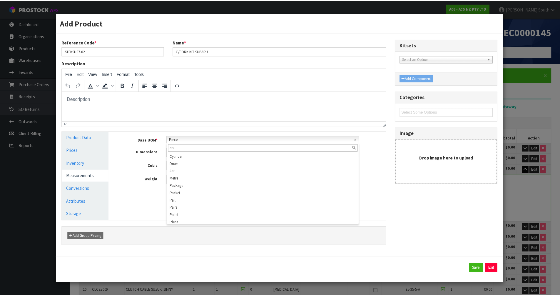
scroll to position [0, 0]
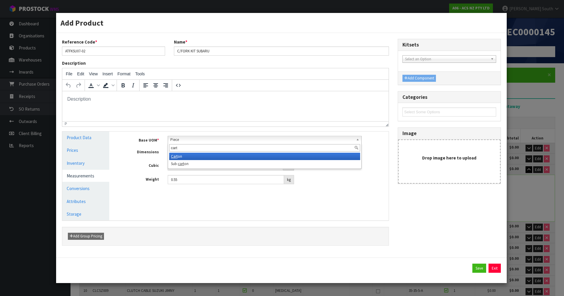
type input "cart"
click at [197, 155] on li "Cart on" at bounding box center [264, 155] width 191 height 7
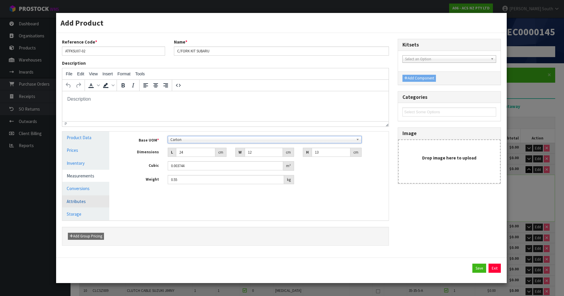
click at [93, 192] on link "Conversions" at bounding box center [85, 188] width 47 height 12
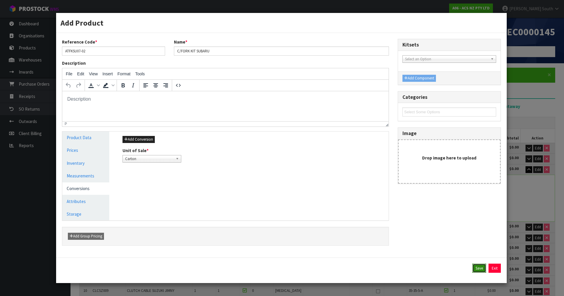
click at [476, 264] on button "Save" at bounding box center [479, 267] width 14 height 9
type input "281"
type input "1 [MEDICAL_DATA] x CTN"
type input "1 CTN"
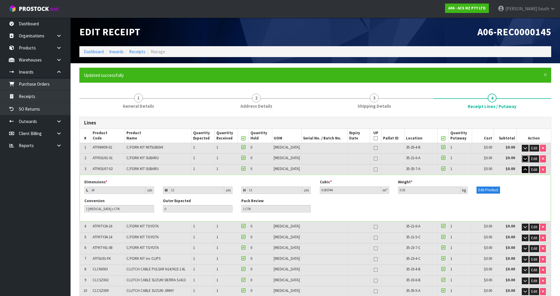
click at [523, 162] on button "button" at bounding box center [524, 158] width 7 height 7
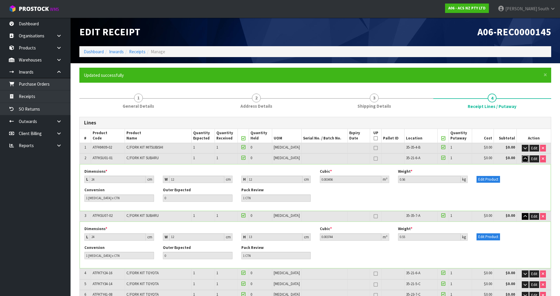
click at [523, 162] on button "button" at bounding box center [524, 158] width 7 height 7
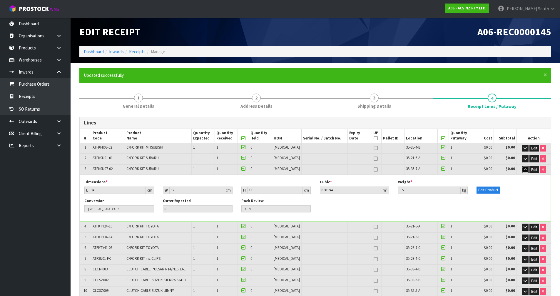
click at [525, 166] on button "button" at bounding box center [524, 169] width 7 height 7
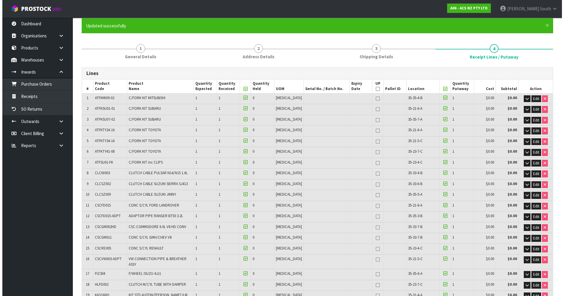
scroll to position [59, 0]
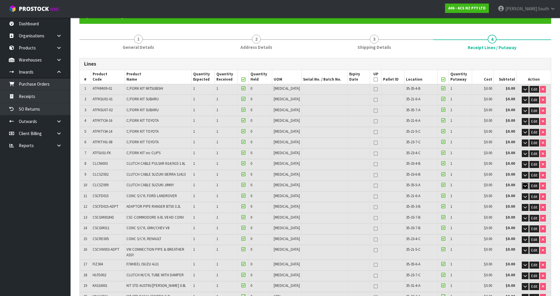
click at [527, 186] on button "button" at bounding box center [524, 185] width 7 height 7
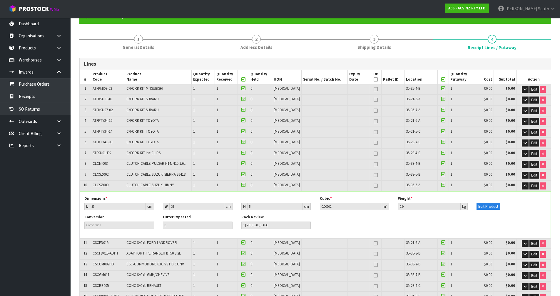
click at [487, 202] on div "Edit Product" at bounding box center [511, 203] width 78 height 14
click at [486, 207] on button "Edit Product" at bounding box center [487, 206] width 23 height 7
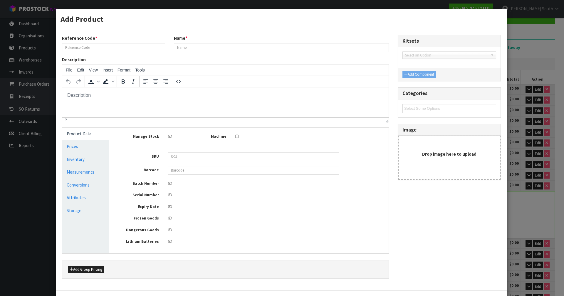
scroll to position [0, 0]
type input "CLCSZ009"
type input "CLUTCH CABLE SUZUKI JIMNY"
type input "9337467260366"
type input "39"
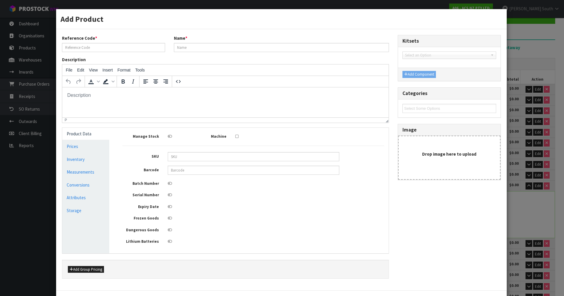
type input "36"
type input "5"
type input "0.00702"
type input "0.9"
click at [86, 169] on link "Measurements" at bounding box center [85, 172] width 47 height 12
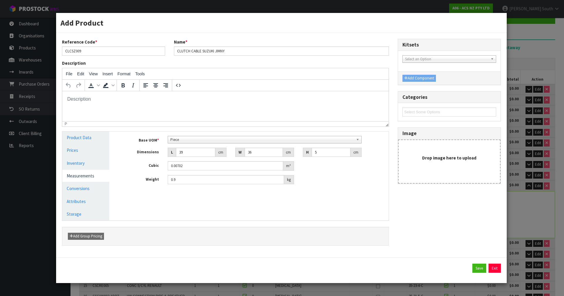
scroll to position [113, 0]
click at [264, 141] on span "Piece" at bounding box center [262, 139] width 184 height 7
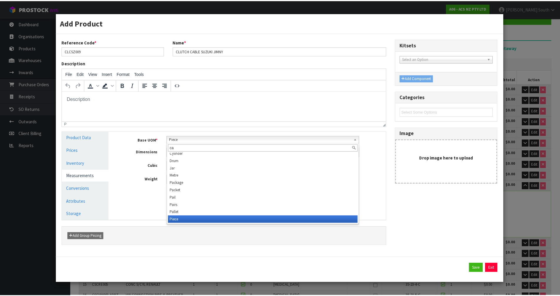
scroll to position [0, 0]
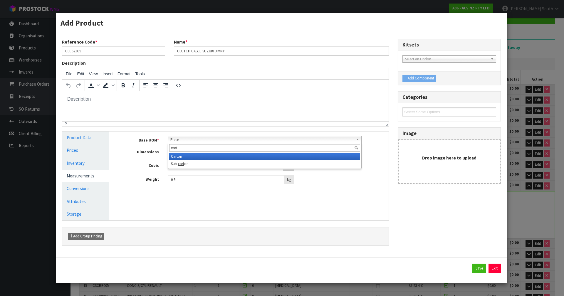
type input "cart"
click at [236, 154] on li "Cart on" at bounding box center [264, 155] width 191 height 7
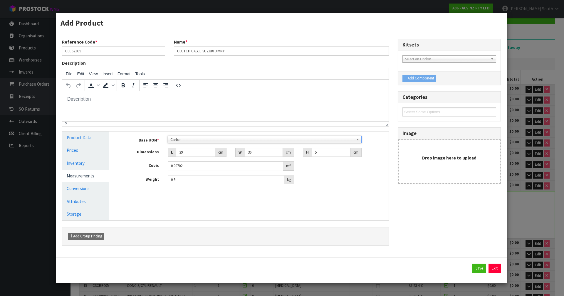
click at [469, 265] on div "Save Exit" at bounding box center [281, 267] width 439 height 9
click at [473, 266] on button "Save" at bounding box center [479, 267] width 14 height 9
type input "282"
type input "1 [MEDICAL_DATA] x CTN"
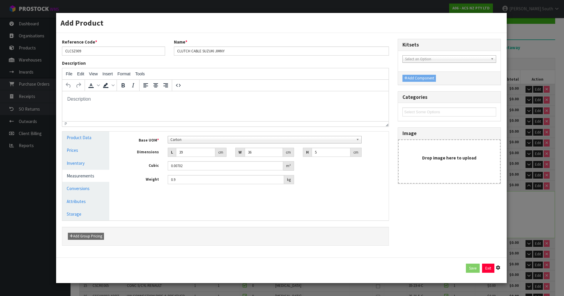
type input "1 CTN"
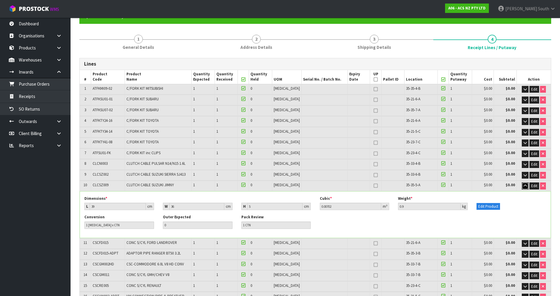
click at [525, 185] on icon "button" at bounding box center [524, 186] width 3 height 4
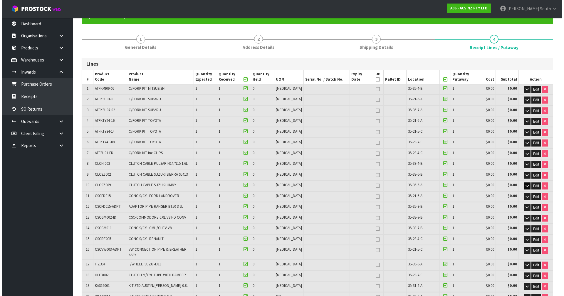
scroll to position [418, 0]
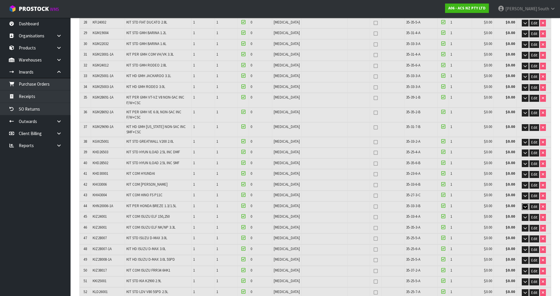
click at [523, 204] on icon "button" at bounding box center [524, 206] width 3 height 4
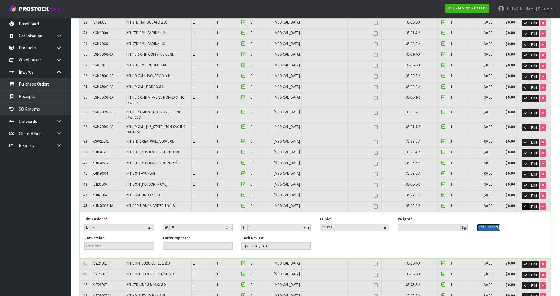
click at [493, 224] on button "Edit Product" at bounding box center [487, 226] width 23 height 7
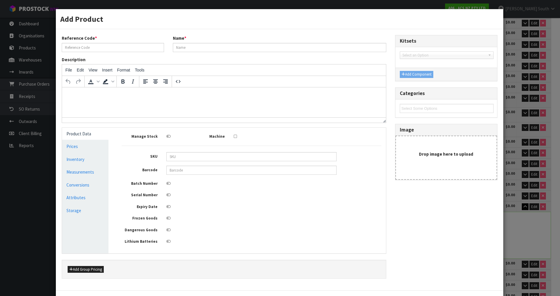
type input "KHN20006-1A"
type input "KIT PER HONDA BREZE 1.3/1.5L"
type input "9337467079784"
type input "32"
type input "34"
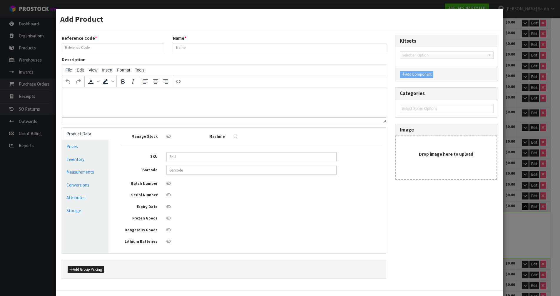
type input "11"
type input "0.011968"
type input "5"
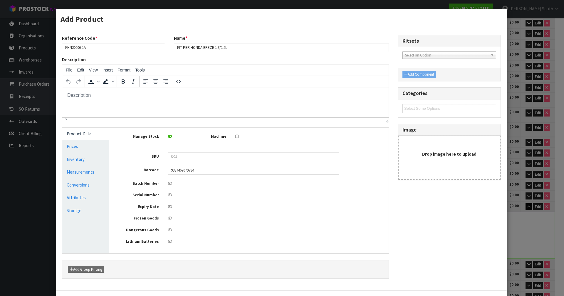
scroll to position [0, 0]
click at [72, 174] on link "Measurements" at bounding box center [85, 172] width 47 height 12
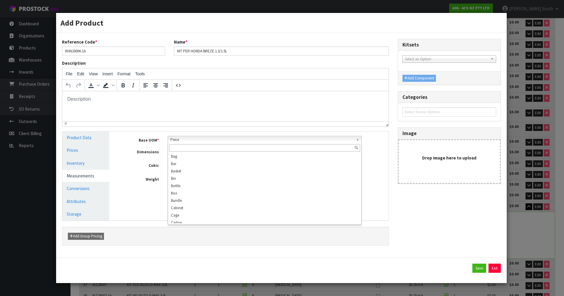
click at [204, 140] on span "Piece" at bounding box center [262, 139] width 184 height 7
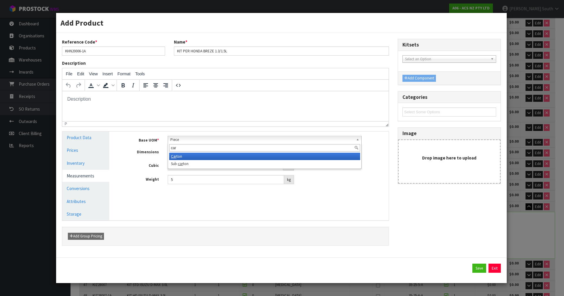
type input "car"
click at [187, 157] on li "Car ton" at bounding box center [264, 155] width 191 height 7
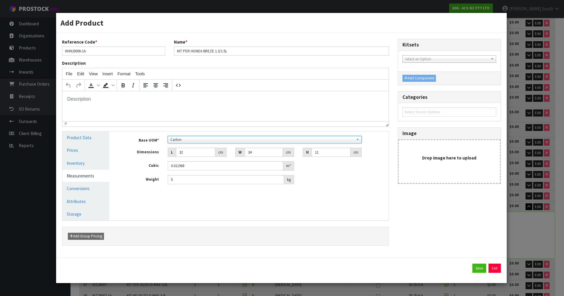
click at [317, 219] on div "Manage Stock Machine SKU Barcode 9337467079784 Batch Number Serial Number Expir…" at bounding box center [253, 175] width 279 height 89
click at [476, 270] on button "Save" at bounding box center [479, 267] width 14 height 9
type input "283"
type input "1 [MEDICAL_DATA] x CTN"
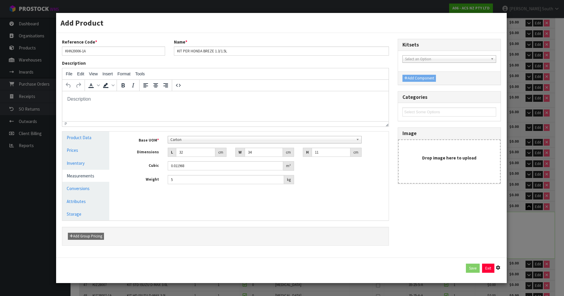
type input "1 CTN"
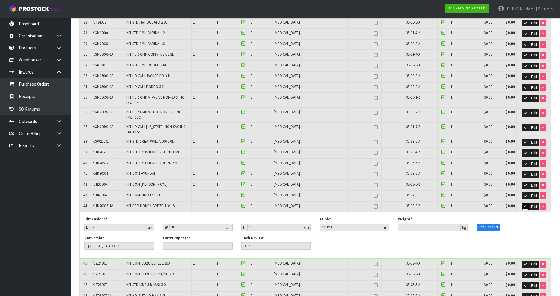
click at [523, 203] on button "button" at bounding box center [524, 206] width 7 height 7
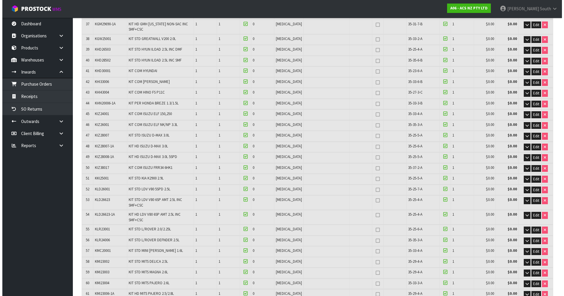
scroll to position [570, 0]
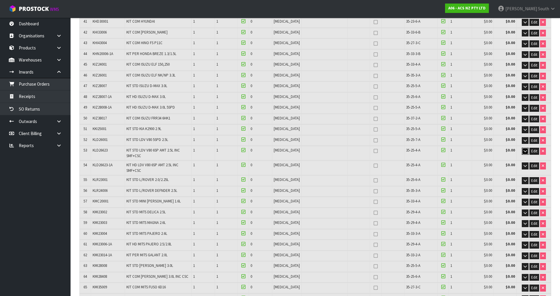
click at [526, 149] on icon "button" at bounding box center [524, 151] width 3 height 4
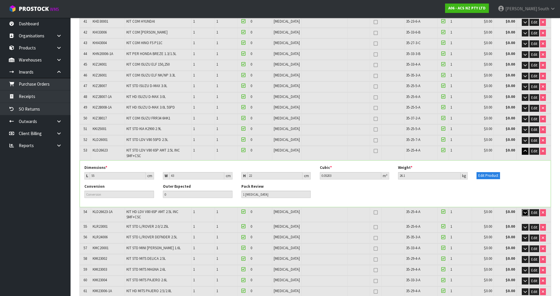
drag, startPoint x: 526, startPoint y: 209, endPoint x: 529, endPoint y: 199, distance: 9.7
click at [525, 210] on icon "button" at bounding box center [524, 212] width 3 height 4
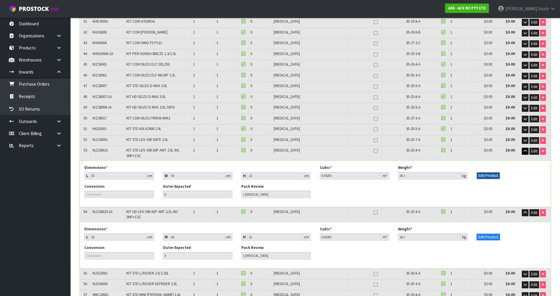
click at [493, 175] on button "Edit Product" at bounding box center [487, 175] width 23 height 7
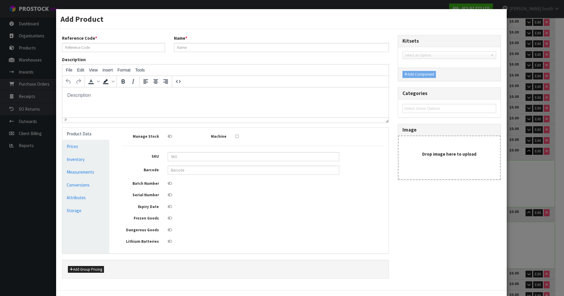
scroll to position [0, 0]
type input "KLD26623"
type input "KIT STD LDV V80 6SP AMT 2.5L INC SMF+CSC"
type input "9337467307207"
click at [88, 176] on link "Measurements" at bounding box center [85, 172] width 47 height 12
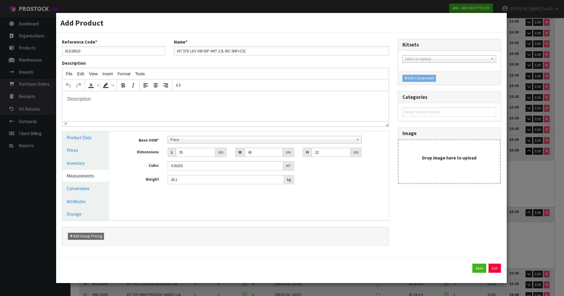
click at [265, 145] on div "Base UOM * Bag Bar Basket Bin Bottle Box Bundle Cabinet Cage Carton Case Coil C…" at bounding box center [253, 160] width 262 height 48
click at [265, 144] on div "Base UOM * Bag Bar Basket Bin Bottle Box Bundle Cabinet Cage Carton Case Coil C…" at bounding box center [253, 160] width 262 height 48
click at [265, 143] on div "Base UOM * Bag Bar Basket Bin Bottle Box Bundle Cabinet Cage Carton Case Coil C…" at bounding box center [253, 160] width 262 height 48
click at [265, 141] on span "Piece" at bounding box center [262, 139] width 184 height 7
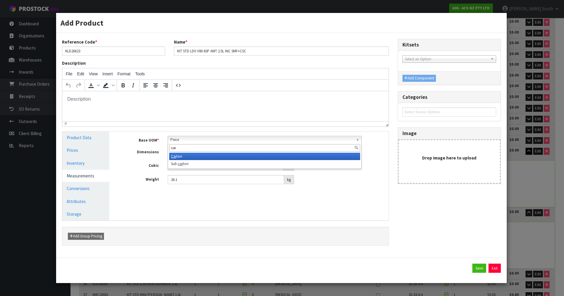
type input "car"
click at [197, 157] on li "Car ton" at bounding box center [264, 155] width 191 height 7
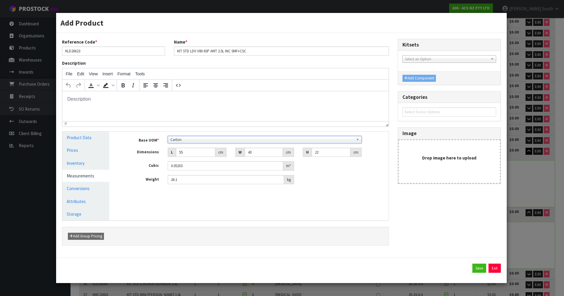
click at [349, 206] on div "Manage Stock Machine SKU Barcode 9337467307207 Batch Number Serial Number Expir…" at bounding box center [253, 175] width 279 height 89
click at [478, 269] on button "Save" at bounding box center [479, 267] width 14 height 9
type input "284"
type input "1 [MEDICAL_DATA] x CTN"
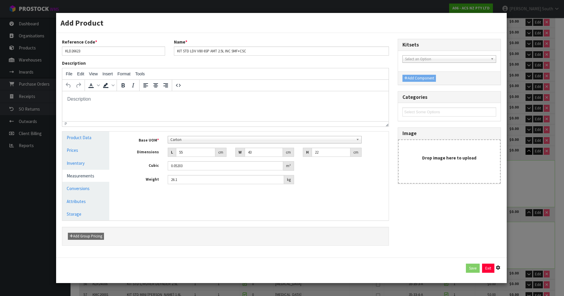
type input "1 CTN"
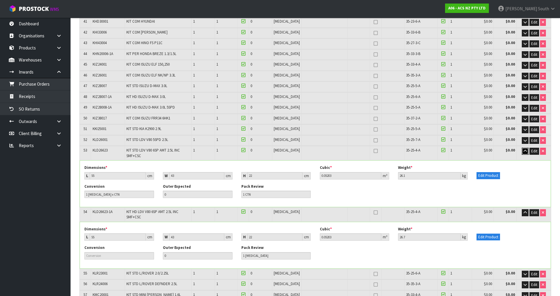
click at [523, 149] on icon "button" at bounding box center [524, 151] width 3 height 4
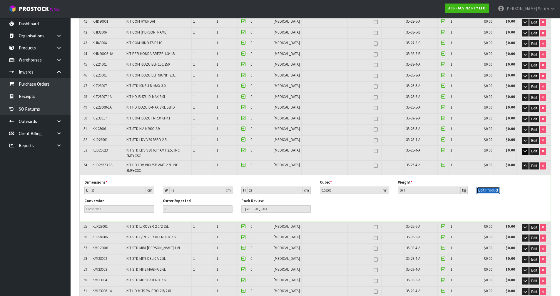
click at [490, 187] on button "Edit Product" at bounding box center [487, 190] width 23 height 7
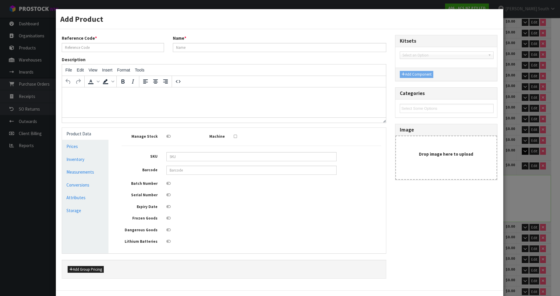
type input "KLD26623-1A"
type input "KIT HD LDV V80 6SP AMT 2.5L INC SMF+CSC"
type input "9337467307214"
type input "55"
type input "43"
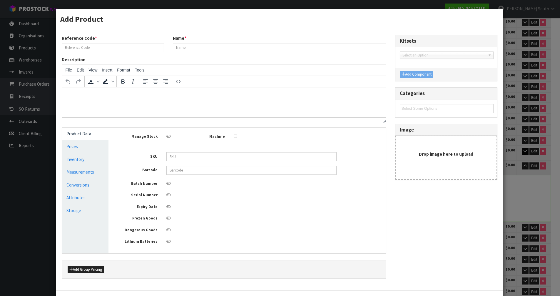
type input "22"
type input "0.05203"
type input "26.7"
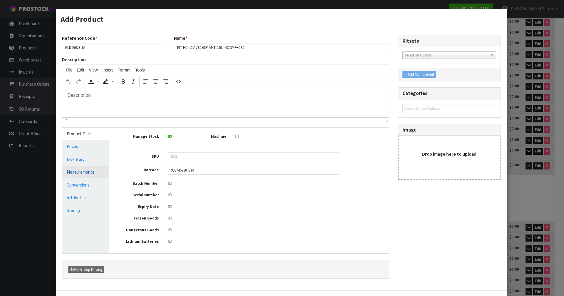
click at [82, 169] on link "Measurements" at bounding box center [85, 172] width 47 height 12
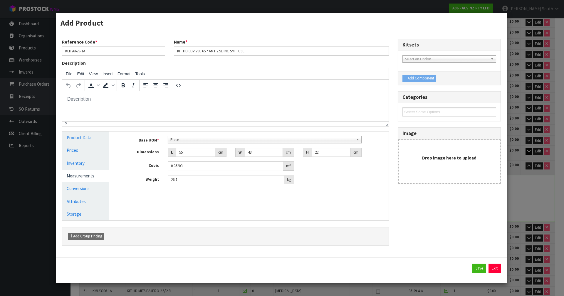
click at [200, 140] on span "Piece" at bounding box center [262, 139] width 184 height 7
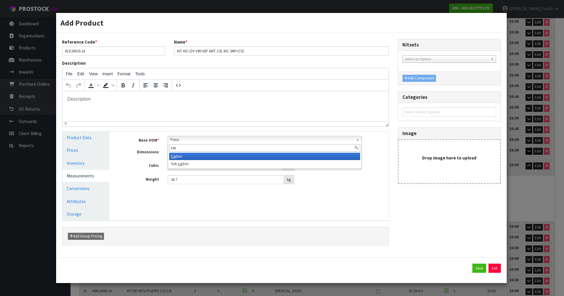
type input "car"
click at [194, 156] on li "Car ton" at bounding box center [264, 155] width 191 height 7
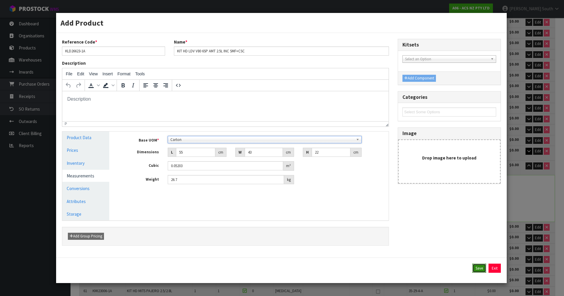
click at [479, 268] on button "Save" at bounding box center [479, 267] width 14 height 9
type input "285"
type input "1 [MEDICAL_DATA] x CTN"
type input "1 CTN"
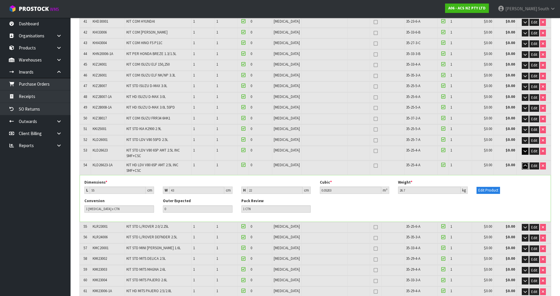
click at [521, 162] on button "button" at bounding box center [524, 165] width 7 height 7
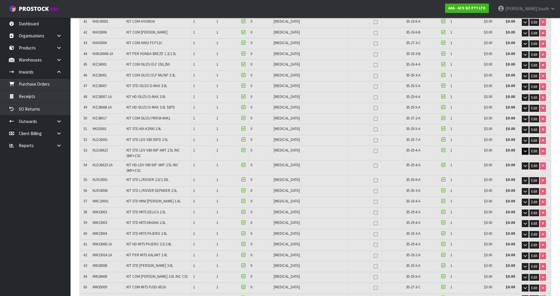
scroll to position [1202, 0]
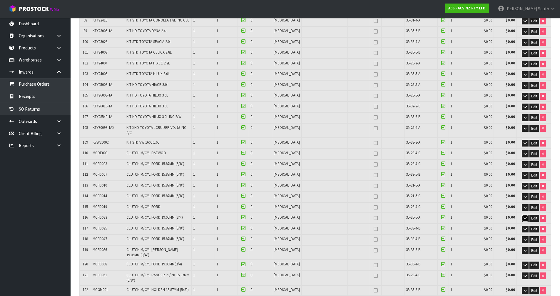
click at [523, 214] on button "button" at bounding box center [524, 217] width 7 height 7
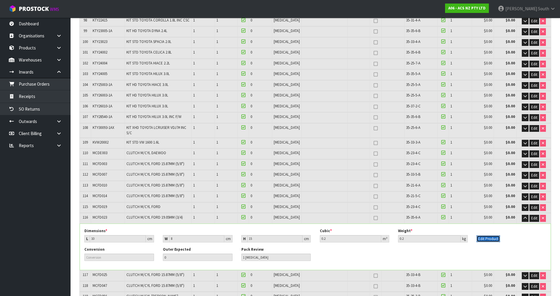
click at [483, 235] on button "Edit Product" at bounding box center [487, 238] width 23 height 7
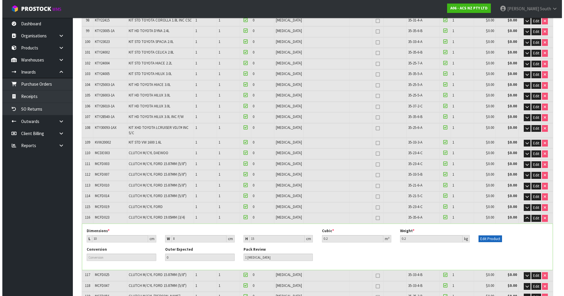
scroll to position [1198, 0]
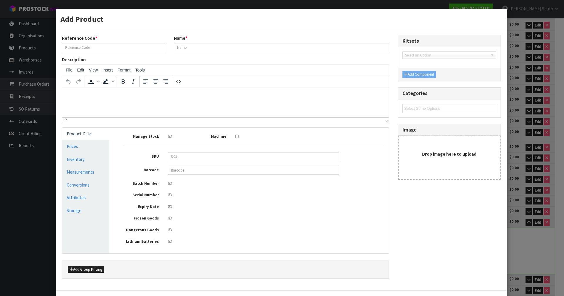
type input "MCFD023"
type input "CLUTCH M/CYL FORD 19.05MM (3/4)"
type input "9337467049916"
type input "10"
type input "8"
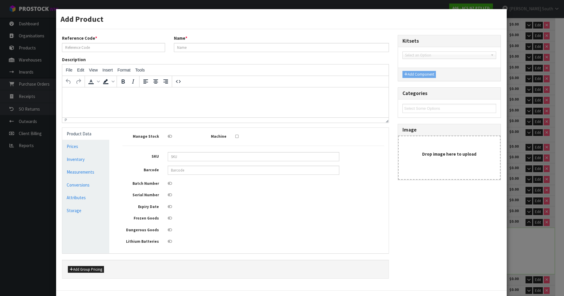
type input "15"
type input "0.2"
click at [100, 172] on link "Measurements" at bounding box center [85, 172] width 47 height 12
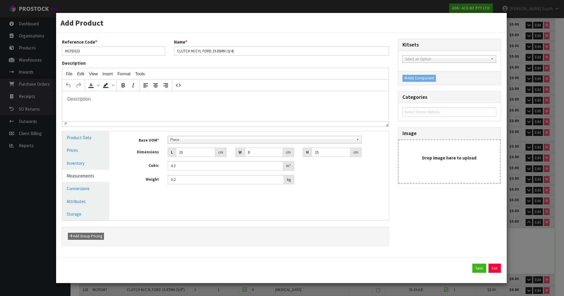
scroll to position [113, 0]
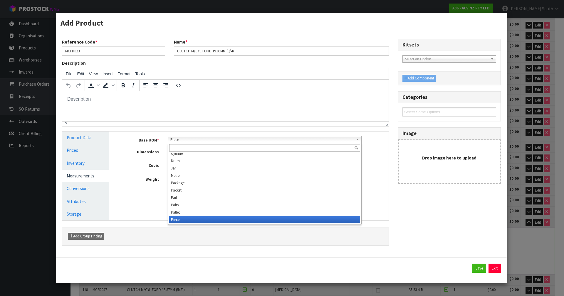
click at [209, 140] on span "Piece" at bounding box center [262, 139] width 184 height 7
type input "x"
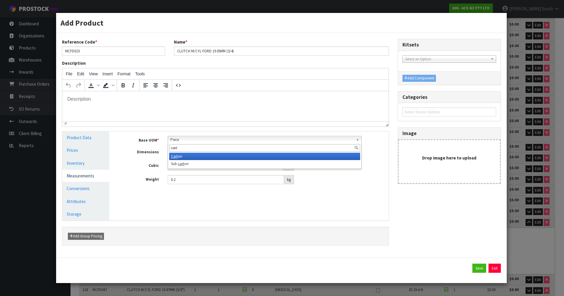
type input "cart"
click at [207, 155] on li "Cart on" at bounding box center [264, 155] width 191 height 7
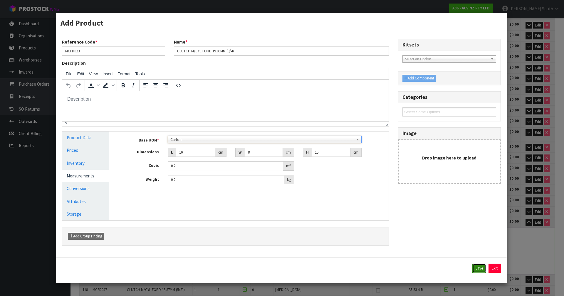
click at [480, 269] on button "Save" at bounding box center [479, 267] width 14 height 9
type input "286"
type input "1 [MEDICAL_DATA] x CTN"
type input "1 CTN"
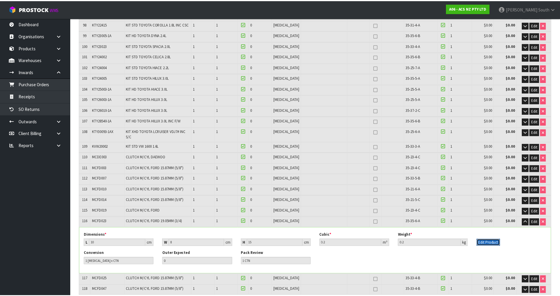
scroll to position [1202, 0]
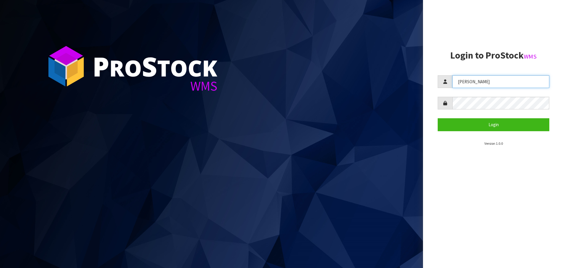
drag, startPoint x: 484, startPoint y: 80, endPoint x: 387, endPoint y: 108, distance: 101.6
click at [387, 108] on div "P ro S tock WMS Login to ProStock WMS [PERSON_NAME] Login Version 1.0.0" at bounding box center [282, 134] width 564 height 268
type input "[PERSON_NAME]"
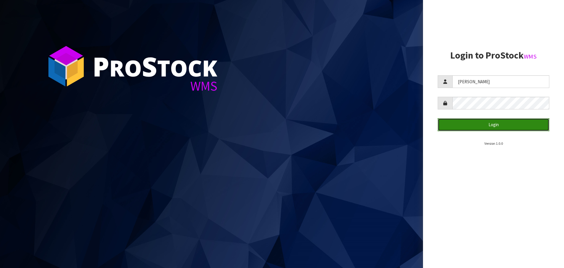
click at [482, 126] on button "Login" at bounding box center [494, 124] width 112 height 13
